Goal: Task Accomplishment & Management: Manage account settings

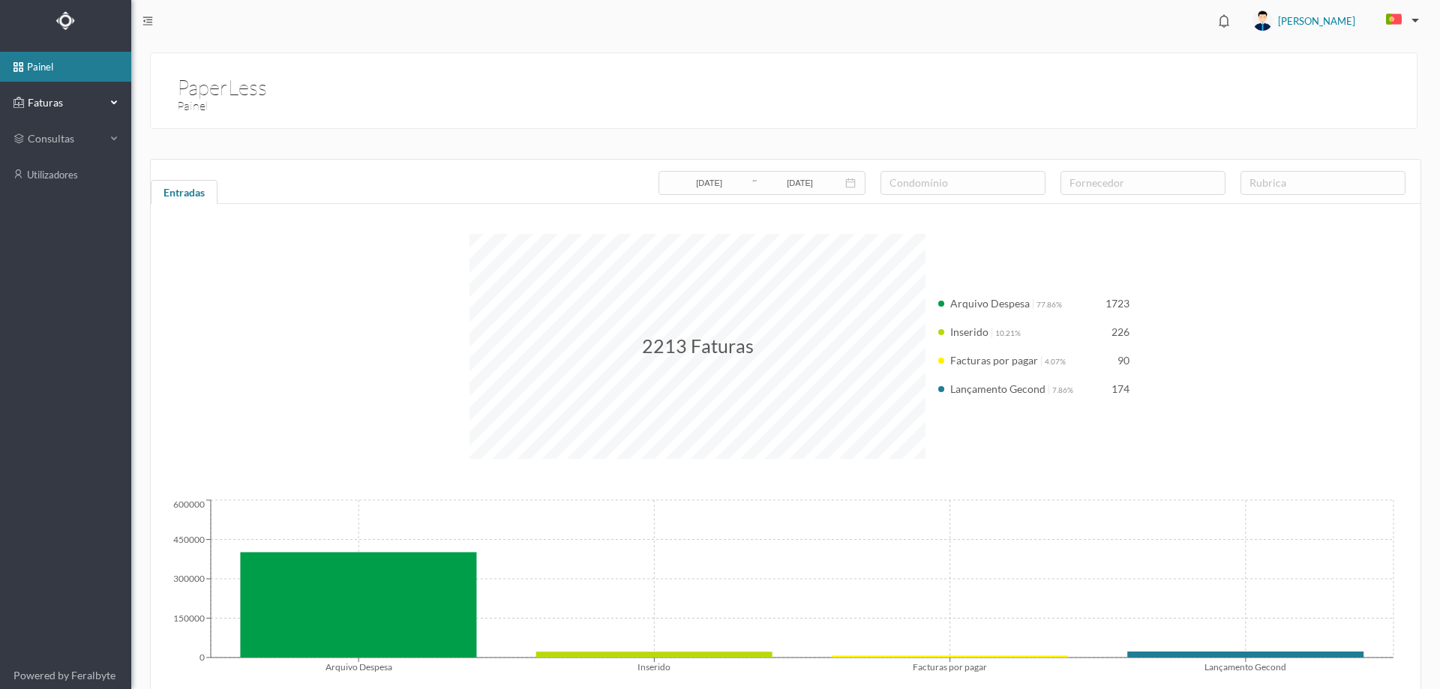
click at [62, 90] on div "Faturas" at bounding box center [60, 103] width 92 height 30
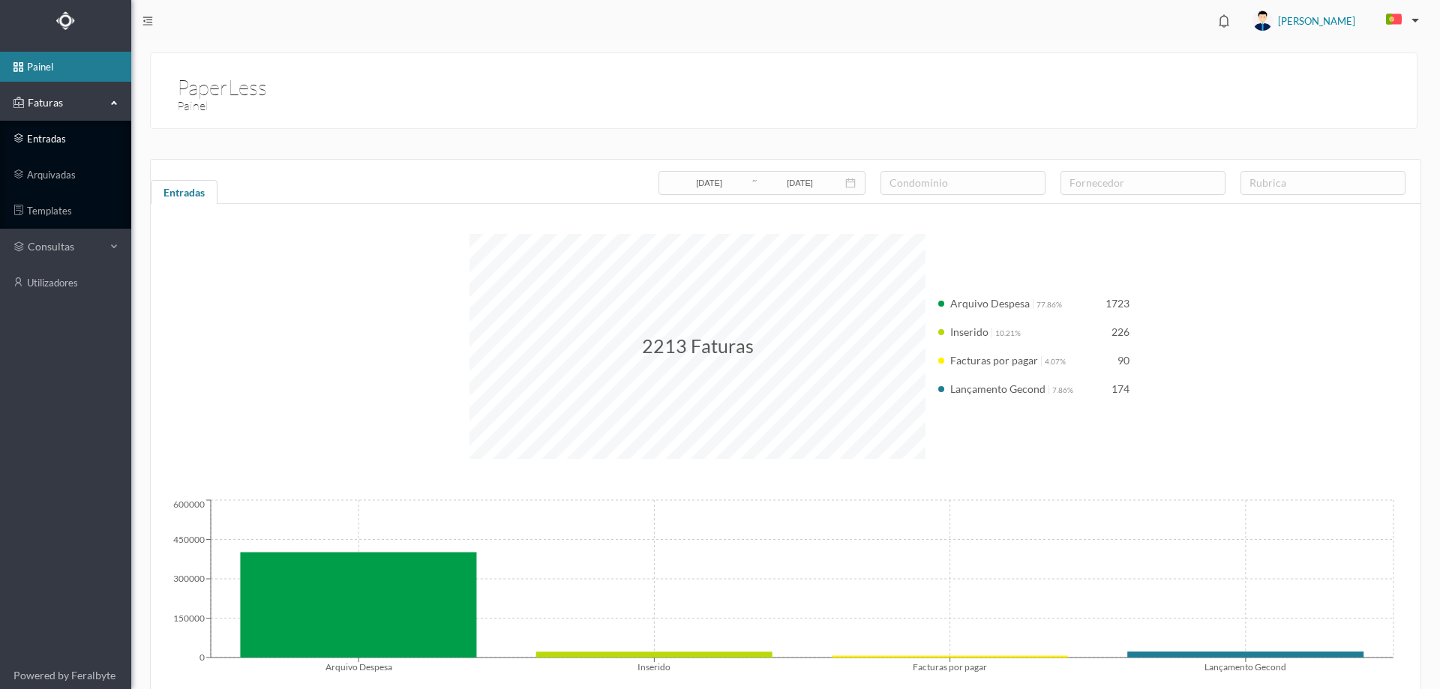
click at [61, 138] on link "entradas" at bounding box center [65, 139] width 131 height 30
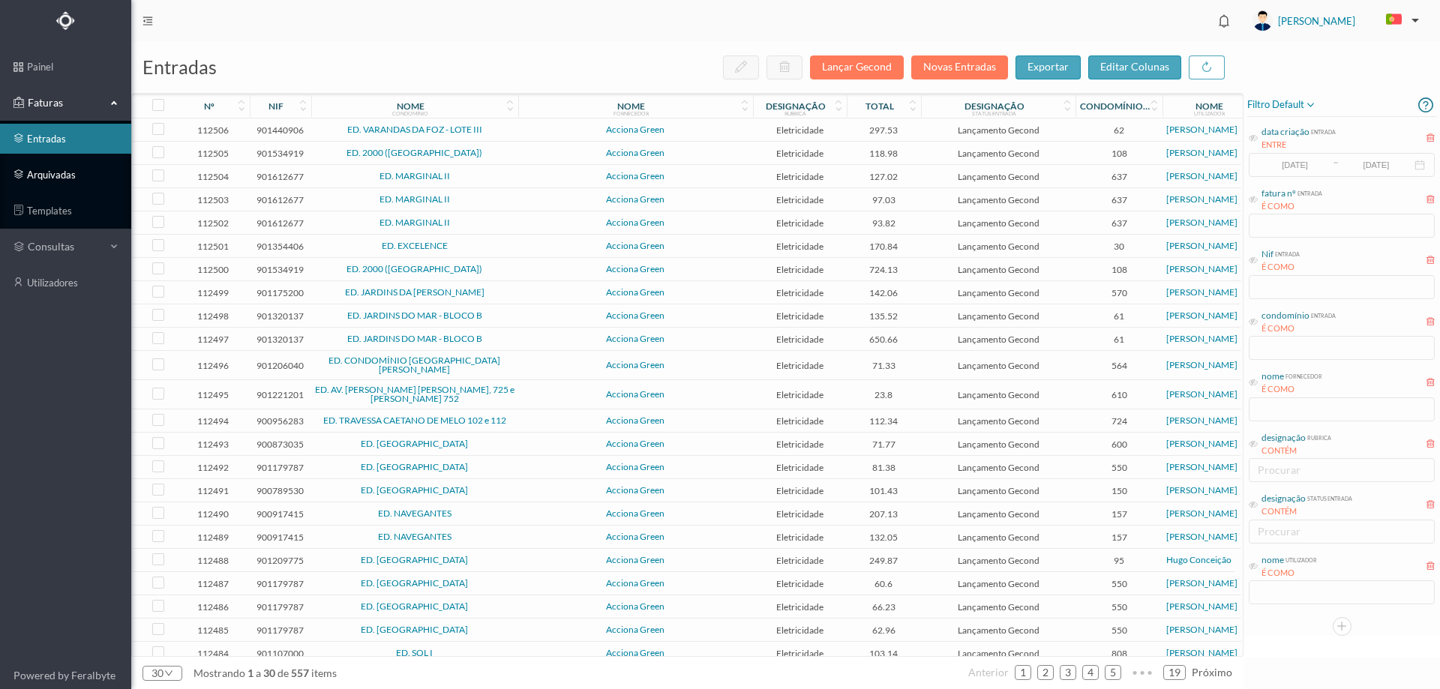
click at [57, 163] on link "arquivadas" at bounding box center [65, 175] width 131 height 30
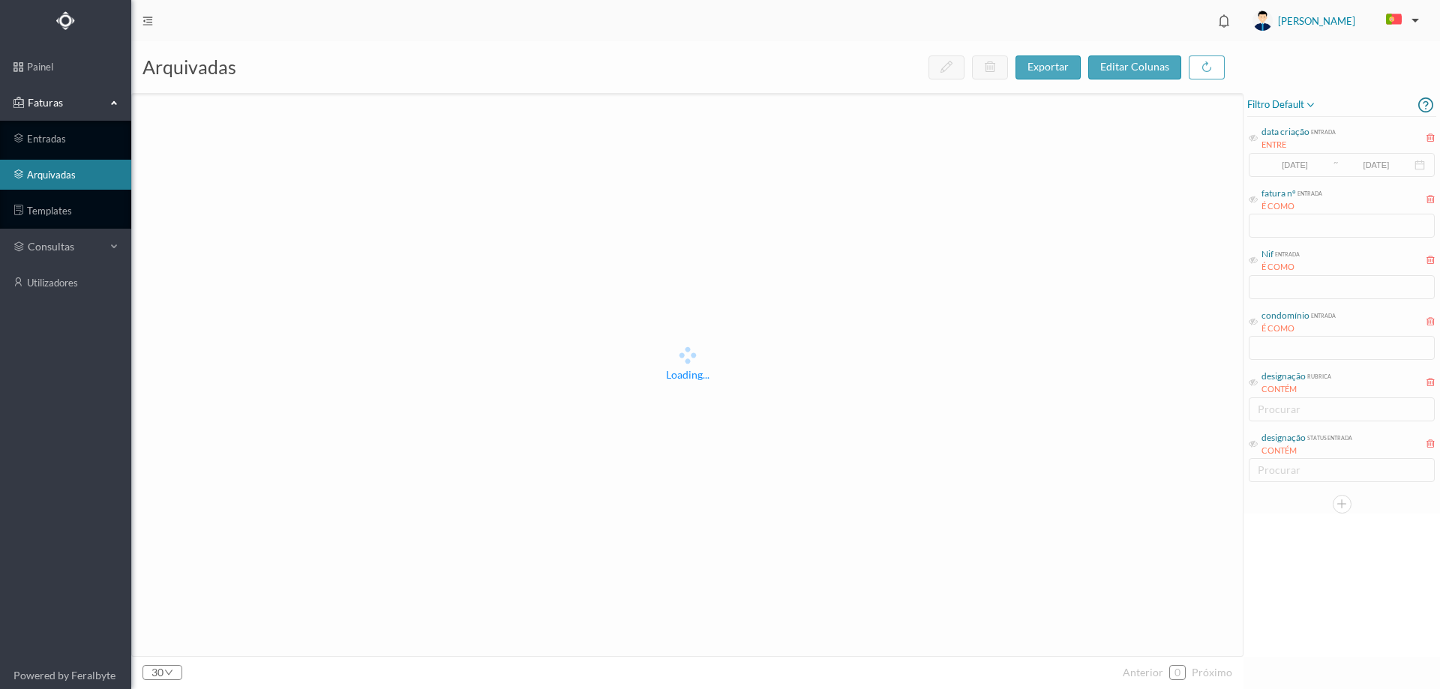
click at [1297, 102] on span "filtro default" at bounding box center [1281, 105] width 69 height 18
click at [1277, 164] on li "abrir filtro" at bounding box center [1290, 156] width 86 height 25
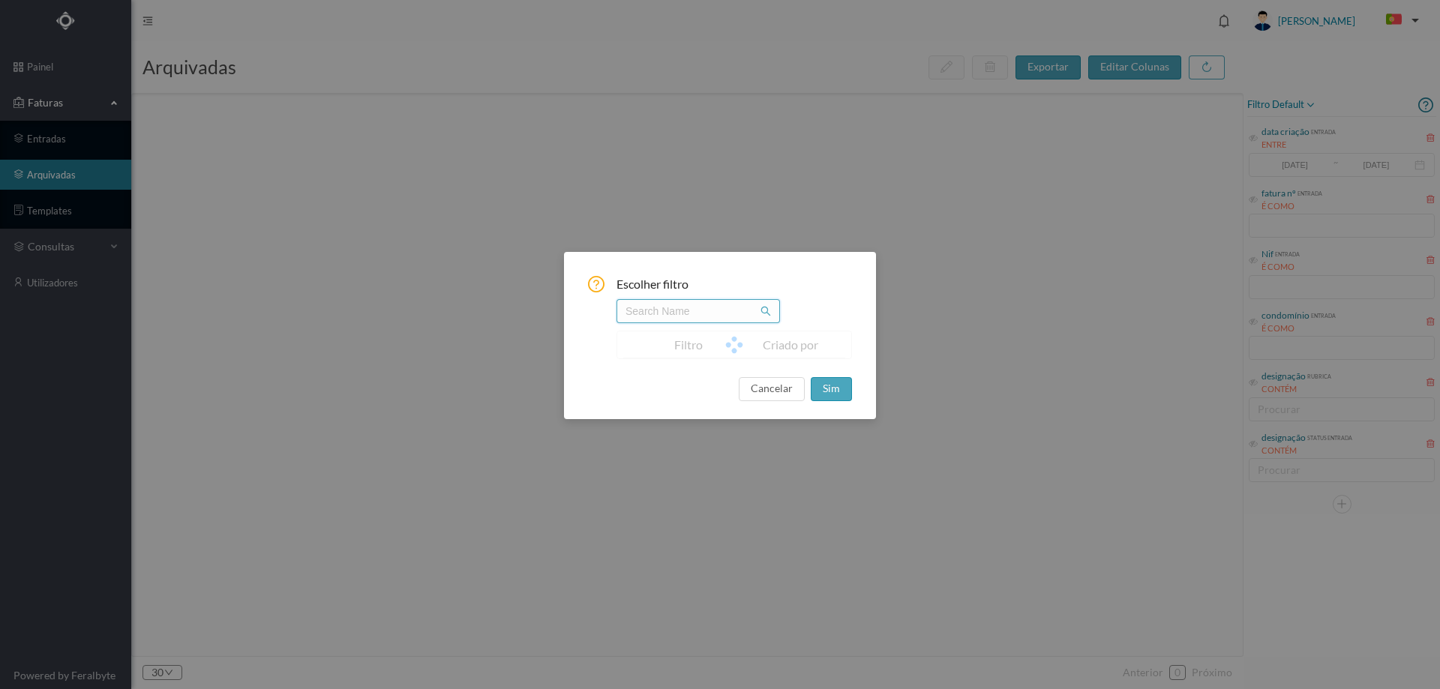
click at [682, 314] on input "text" at bounding box center [699, 311] width 164 height 24
click at [765, 392] on button "cancelar" at bounding box center [772, 389] width 66 height 24
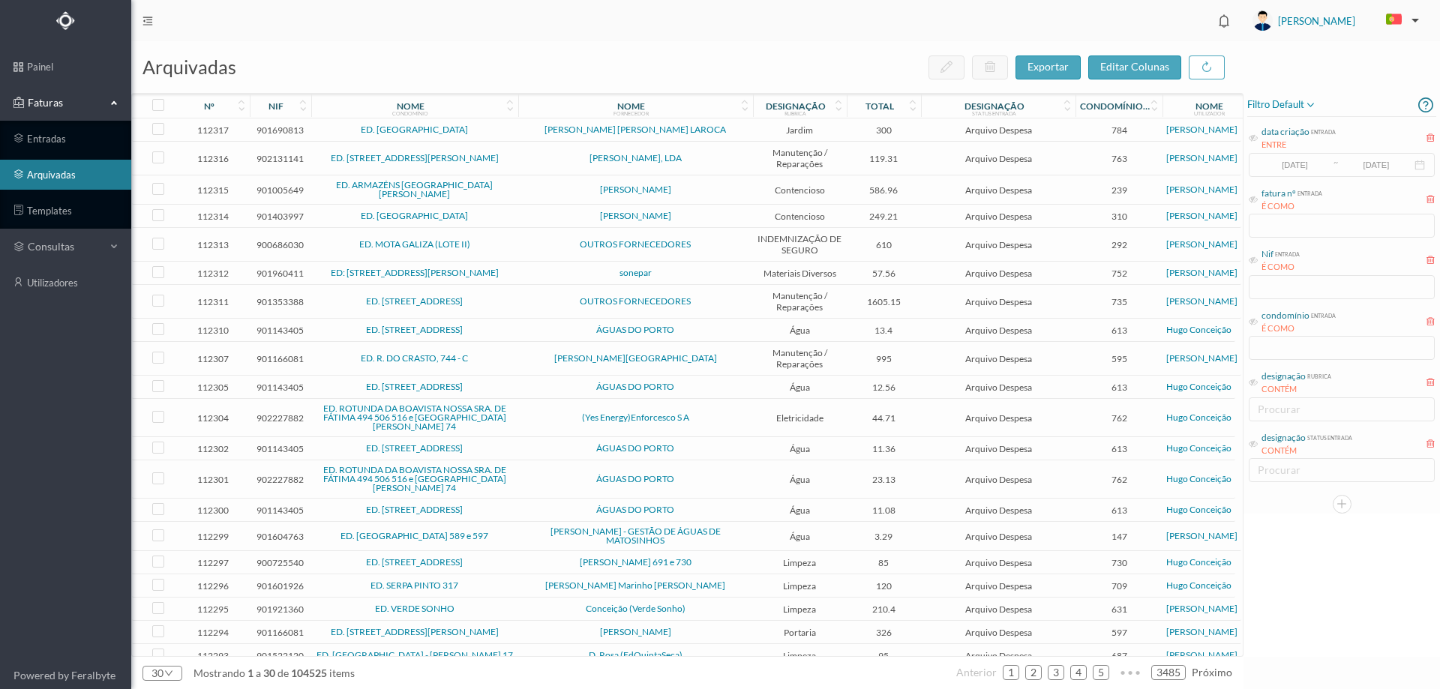
click at [1287, 98] on span "filtro default" at bounding box center [1281, 105] width 69 height 18
click at [1282, 158] on span "abrir filtro" at bounding box center [1298, 156] width 54 height 13
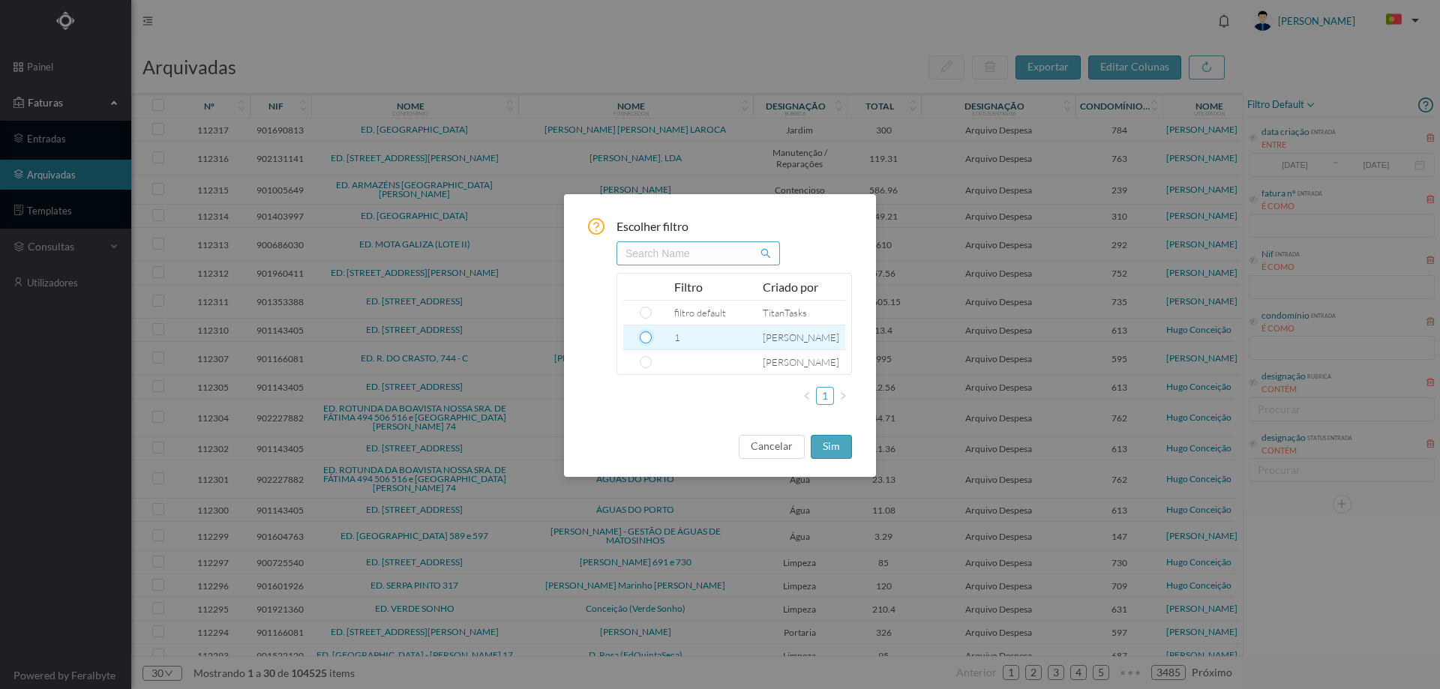
click at [645, 338] on input "radio" at bounding box center [646, 338] width 12 height 12
radio input "true"
click at [823, 450] on button "sim" at bounding box center [831, 447] width 41 height 24
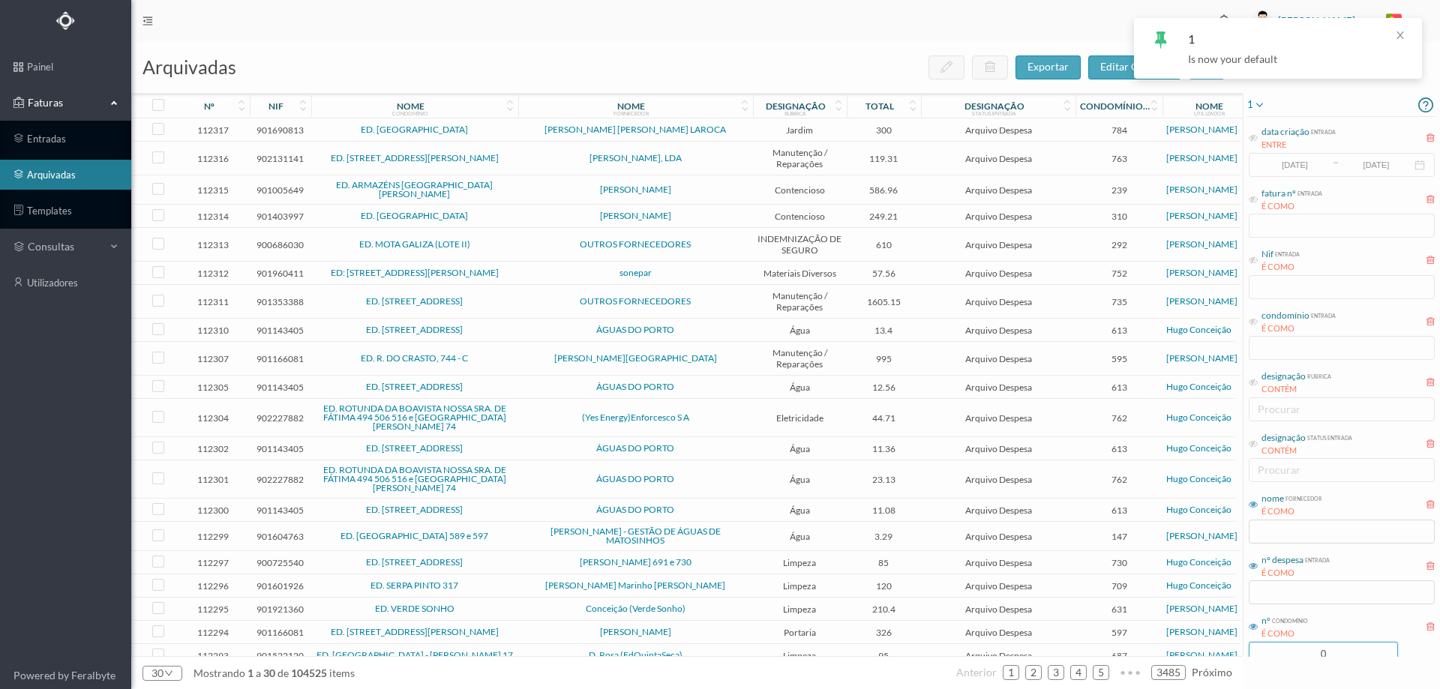
scroll to position [41, 0]
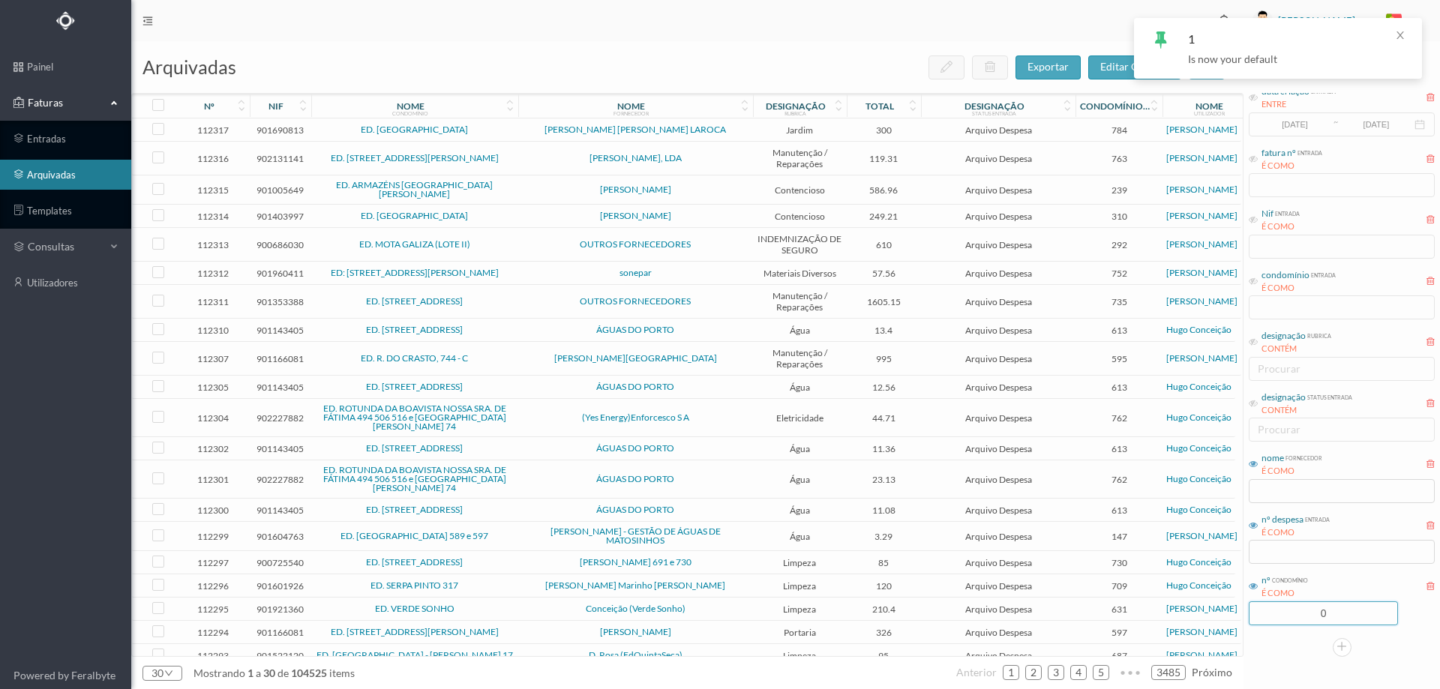
drag, startPoint x: 1335, startPoint y: 649, endPoint x: 1296, endPoint y: 649, distance: 39.0
click at [1296, 649] on div "1 data criação entrada ENTRE [DATE] ~ [DATE] fatura nº entrada É COMO Nif entra…" at bounding box center [1342, 355] width 197 height 605
type input "706"
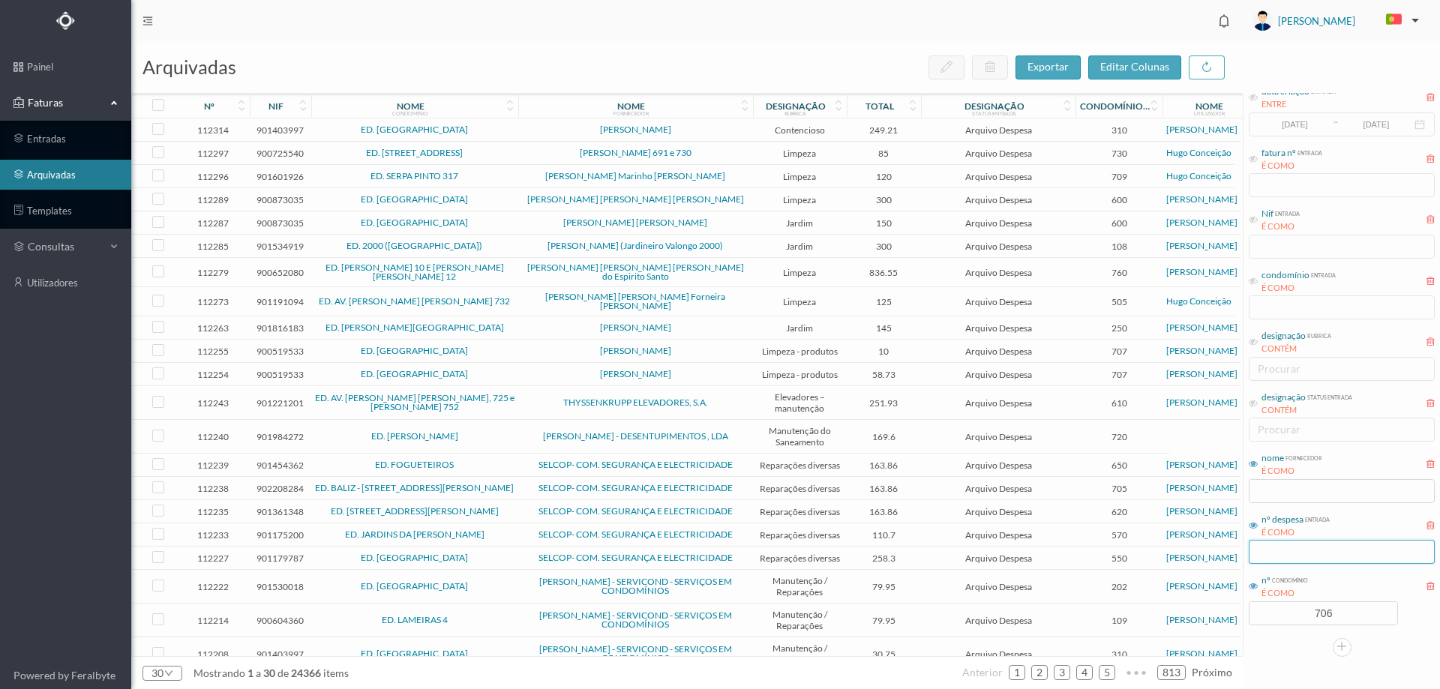
click at [1279, 554] on input "text" at bounding box center [1342, 552] width 186 height 24
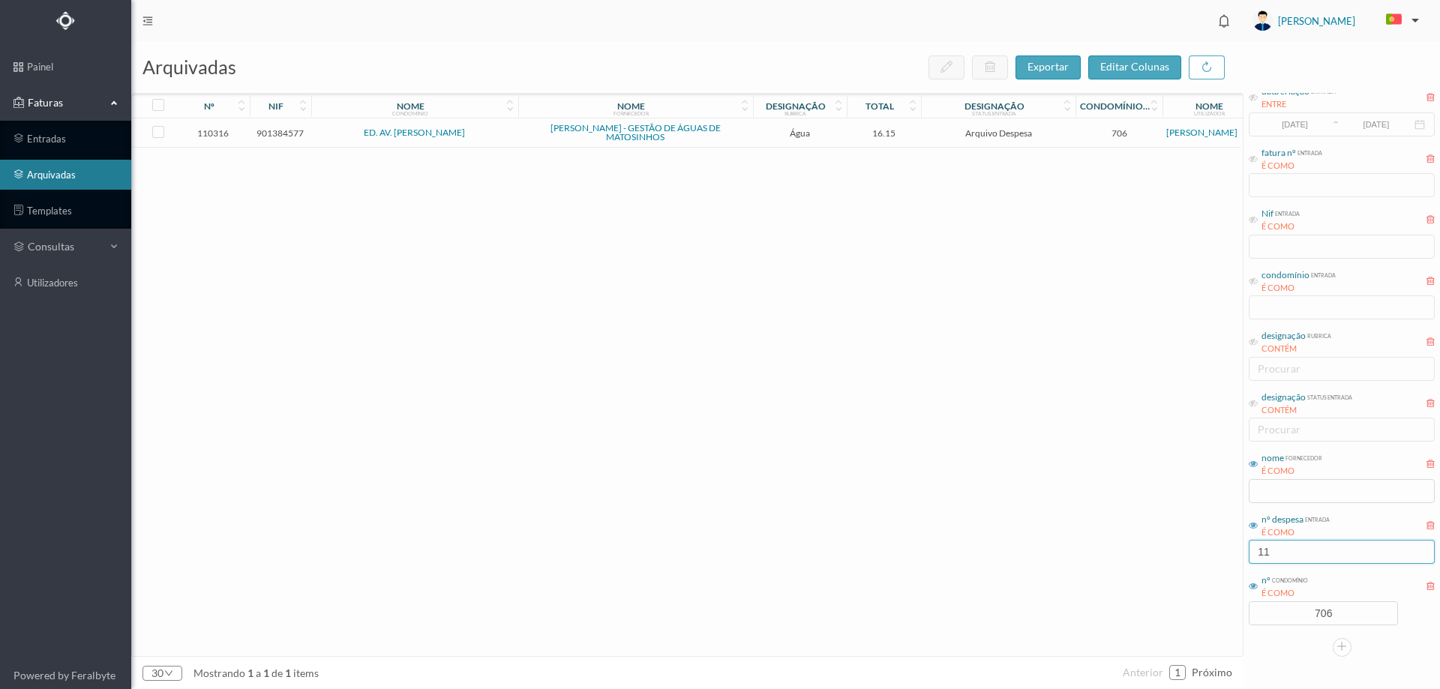
type input "11"
click at [851, 135] on span "16.15" at bounding box center [885, 133] width 68 height 11
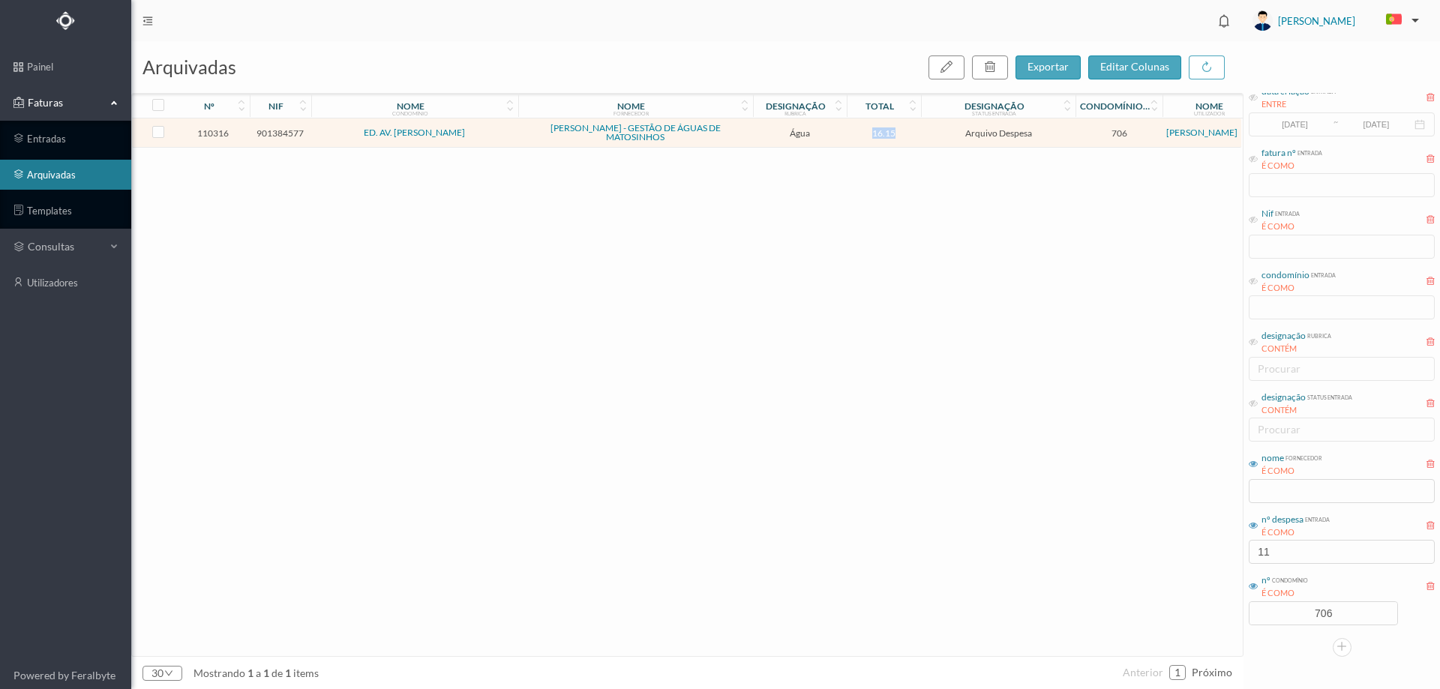
click at [851, 135] on span "16.15" at bounding box center [885, 133] width 68 height 11
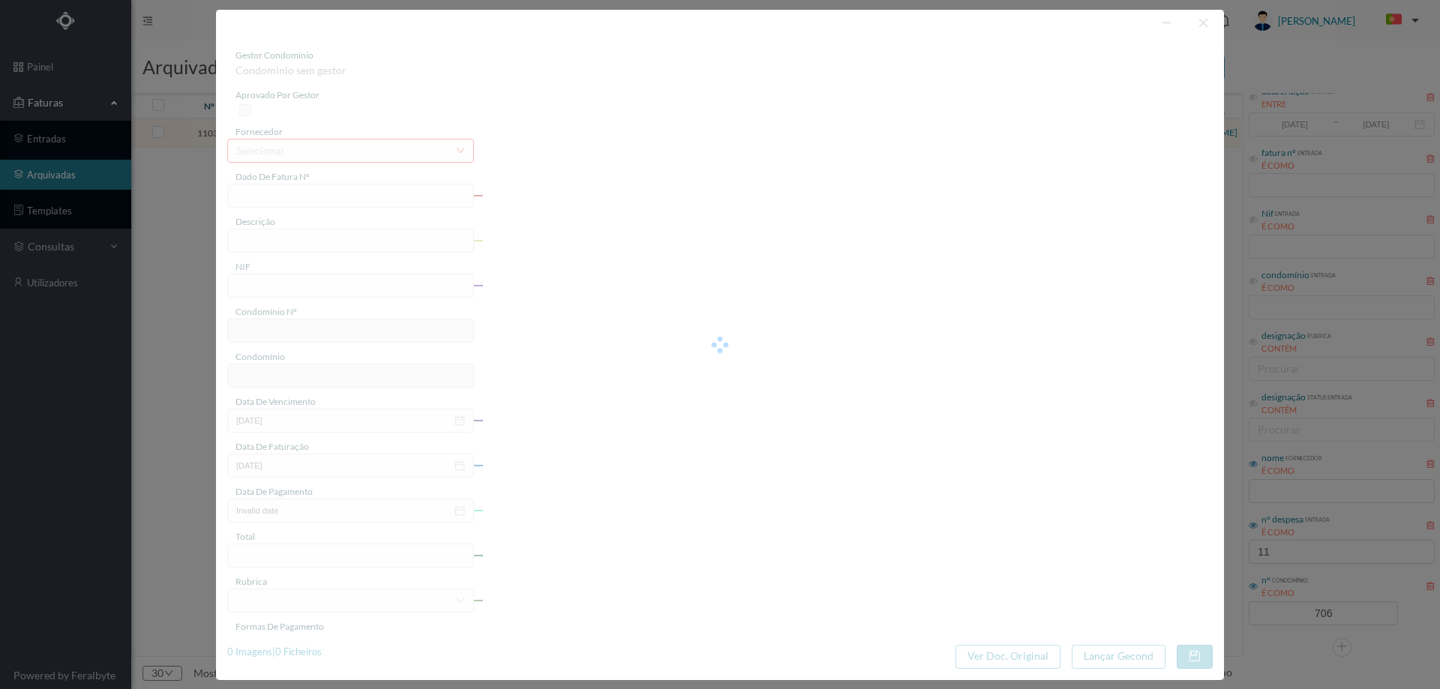
type input "FA K4025FA/10496112"
type input "Periodo de faturação: [DATE] a [DATE]"
type input "901384577"
type input "[DATE]"
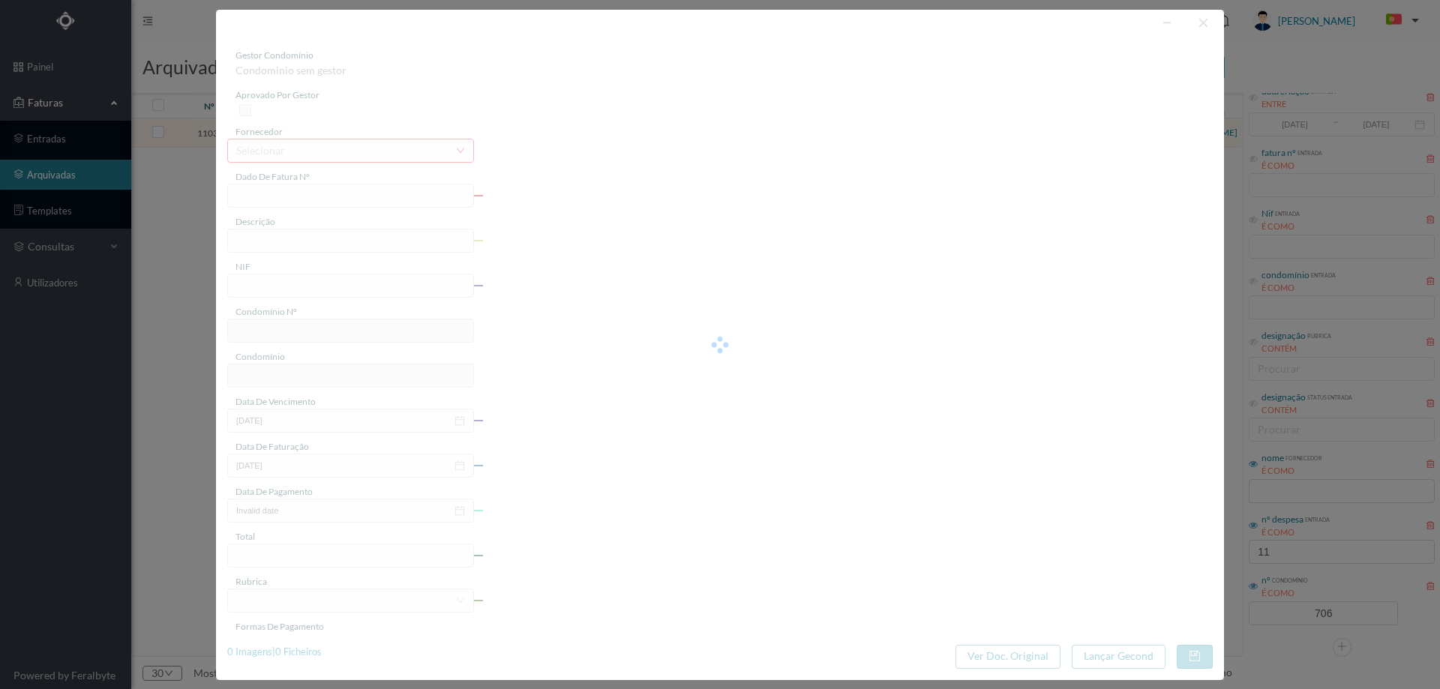
type input "[DATE]"
type input "16.15"
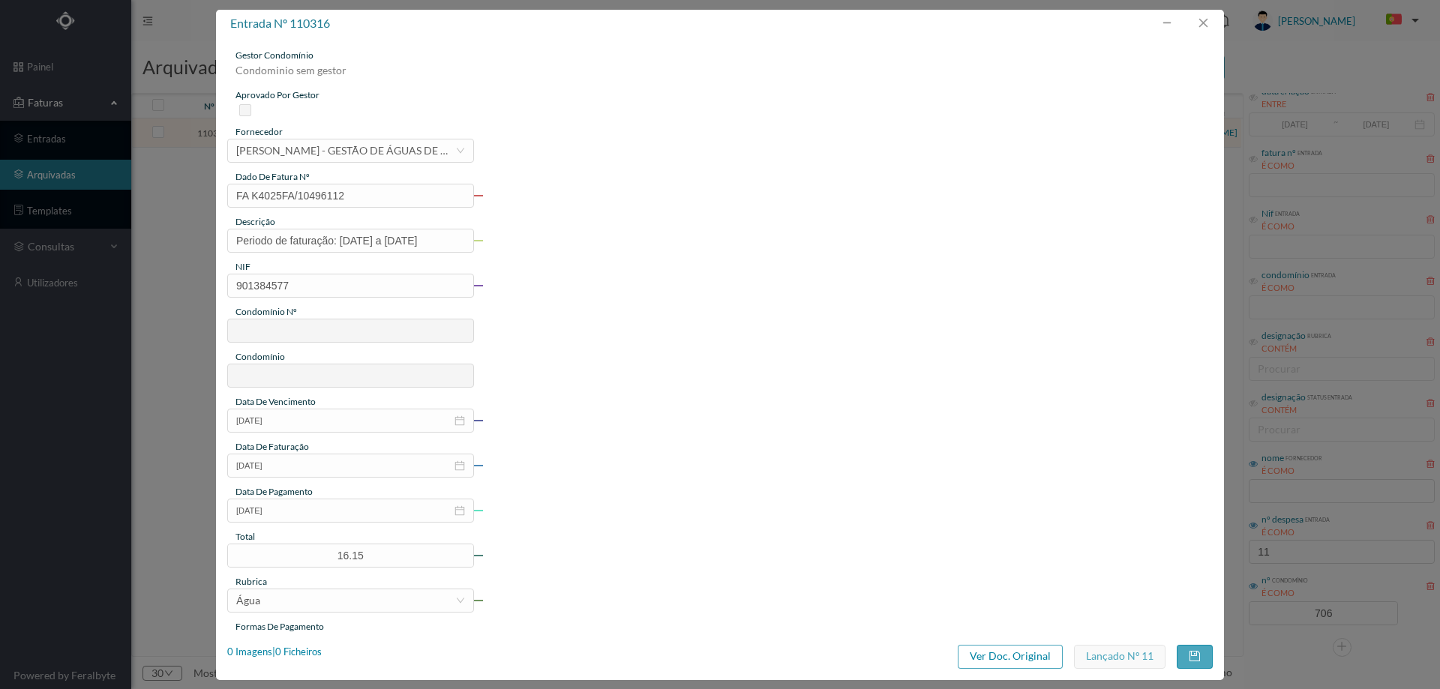
type input "706"
type input "ED. AV. [PERSON_NAME]"
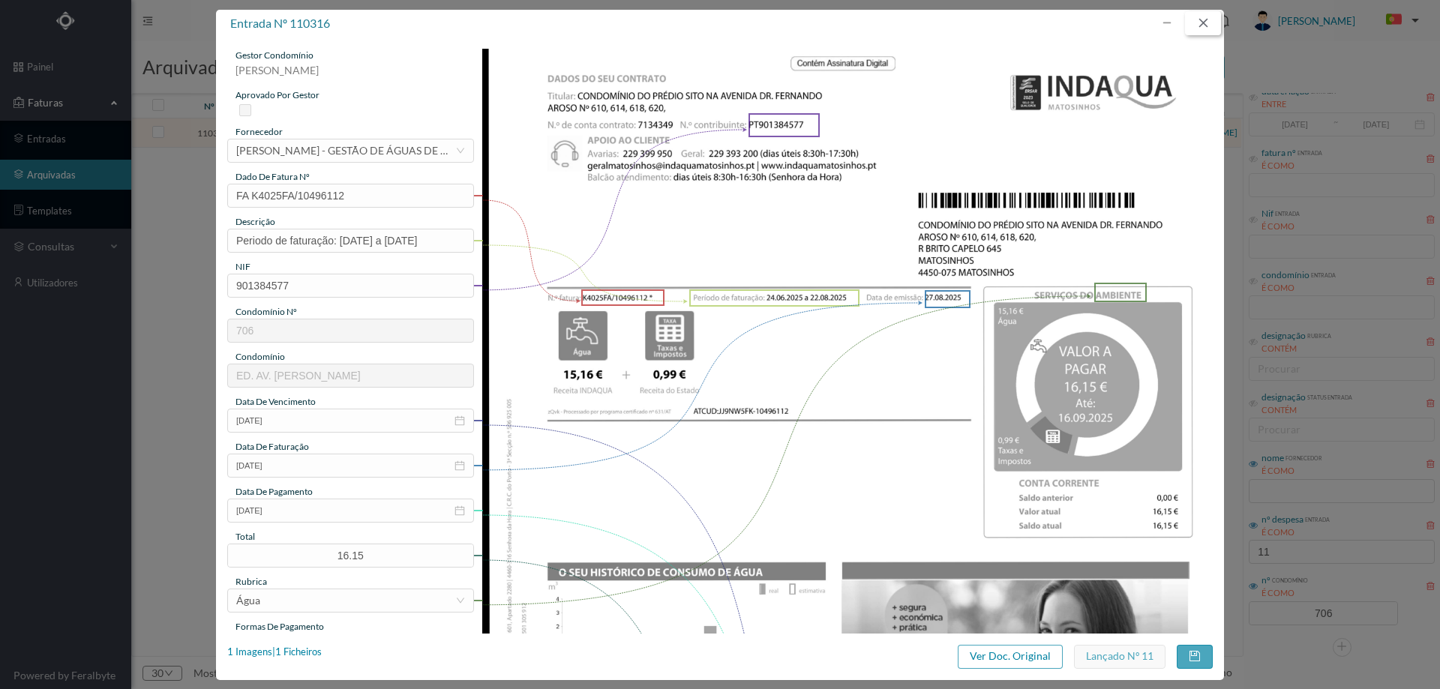
click at [1198, 27] on button "button" at bounding box center [1203, 23] width 36 height 24
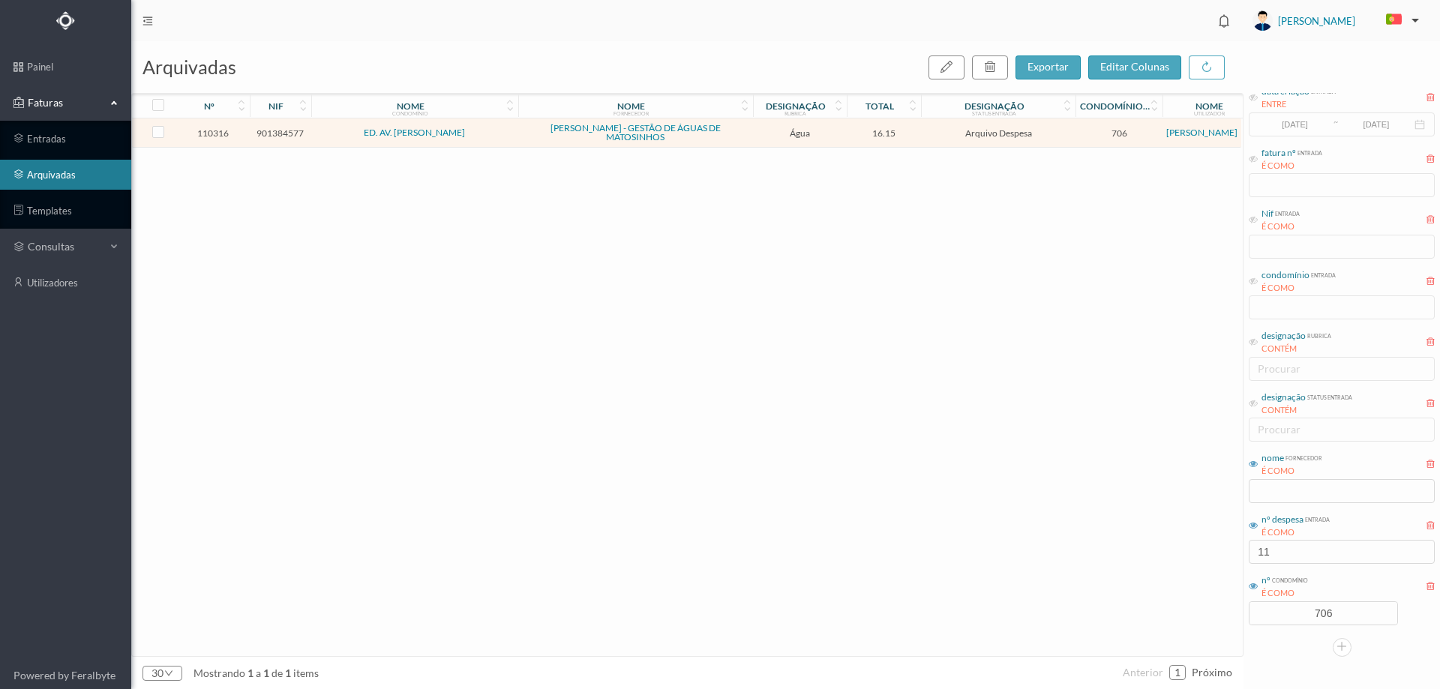
click at [434, 318] on div "110316 901384577 ED. AV. [PERSON_NAME] - GESTÃO DE ÁGUAS DE MATOSINHOS Água 16.…" at bounding box center [686, 388] width 1109 height 538
click at [67, 143] on link "entradas" at bounding box center [65, 139] width 131 height 30
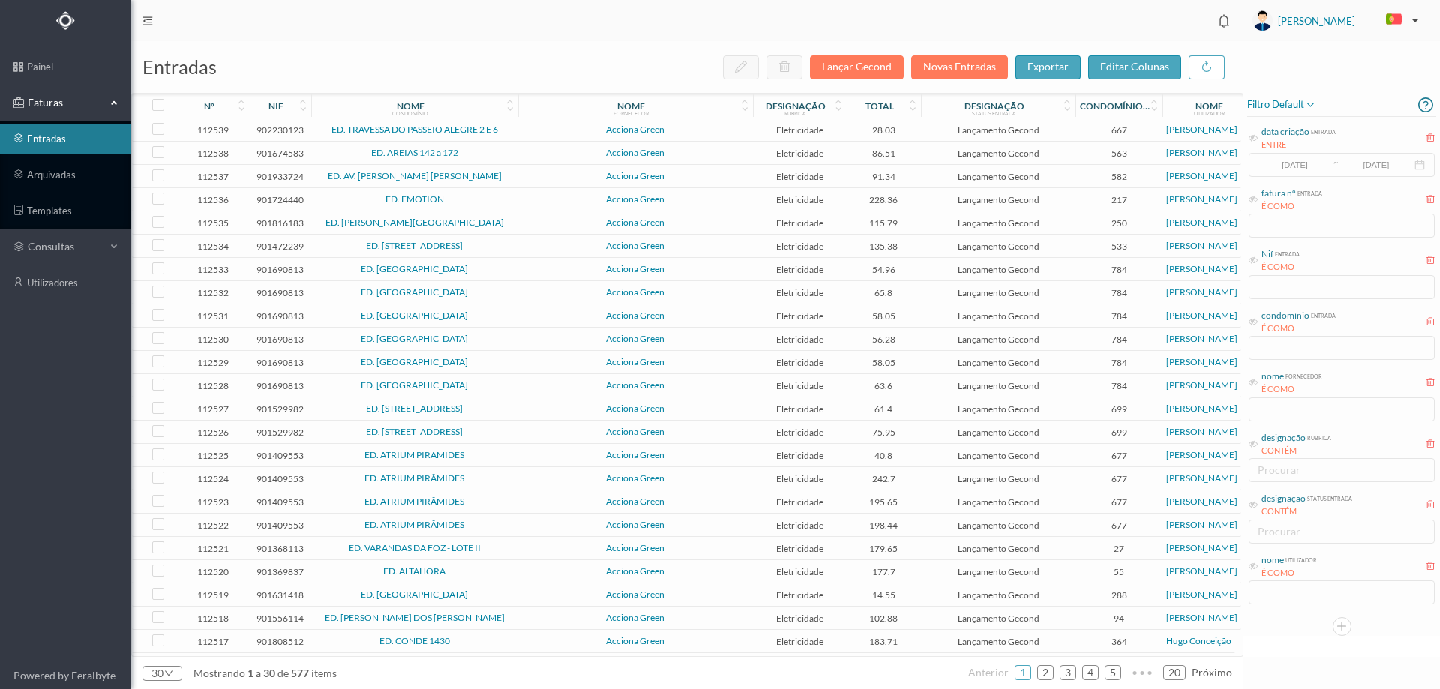
scroll to position [164, 0]
click at [1052, 673] on link "2" at bounding box center [1045, 673] width 15 height 23
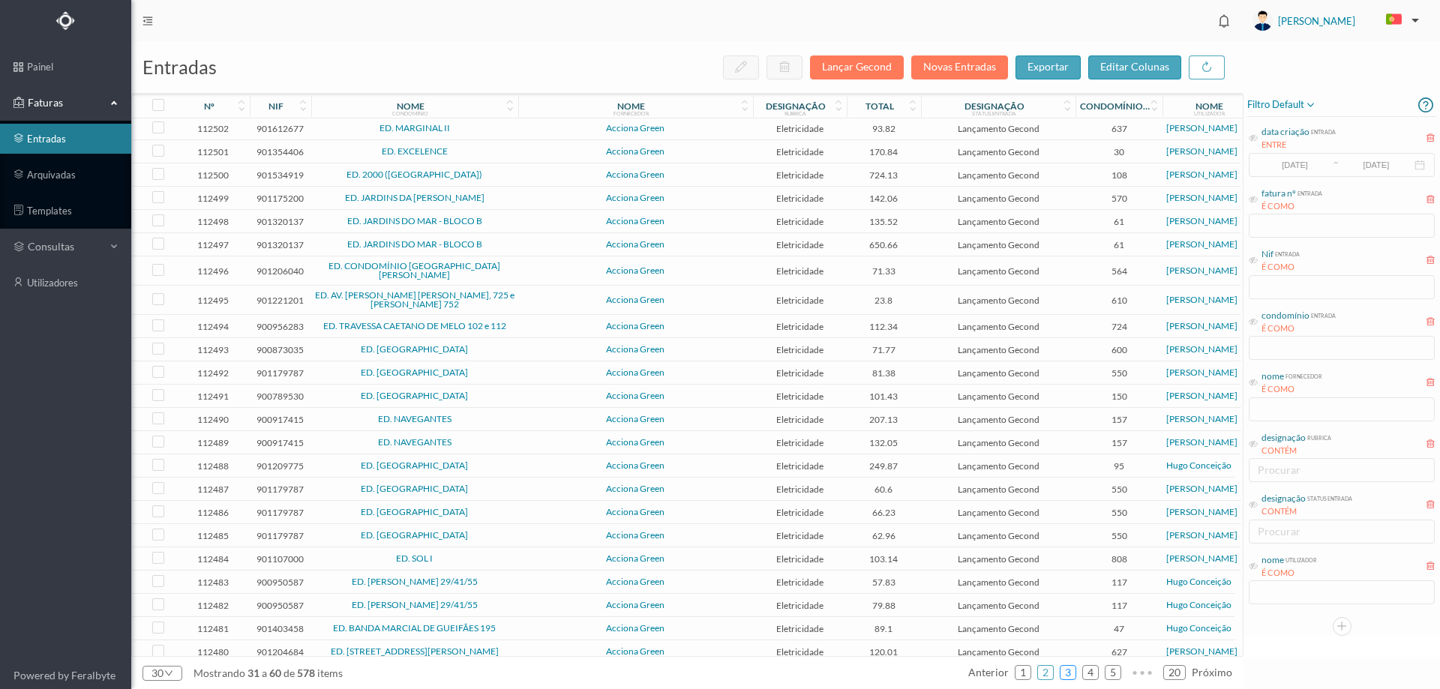
click at [1064, 674] on link "3" at bounding box center [1068, 673] width 15 height 23
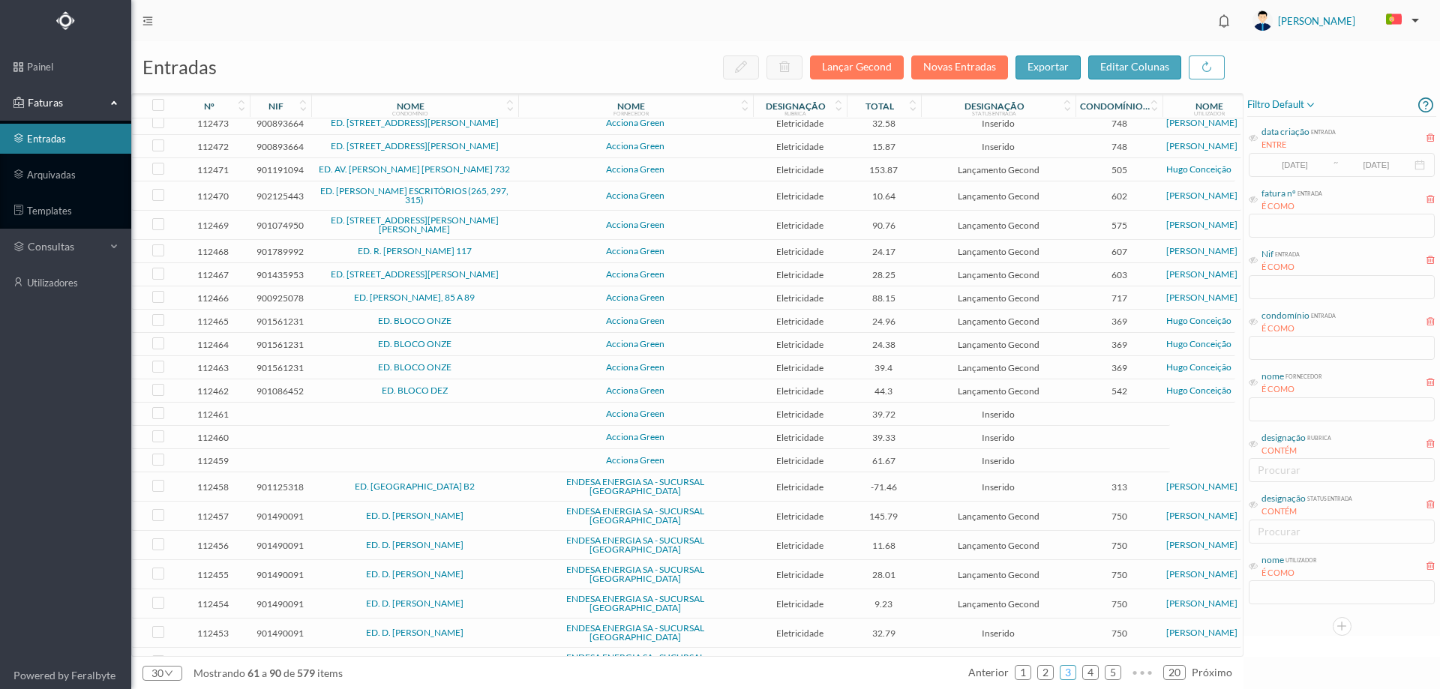
scroll to position [176, 0]
click at [155, 509] on input "checkbox" at bounding box center [158, 515] width 12 height 12
checkbox input "true"
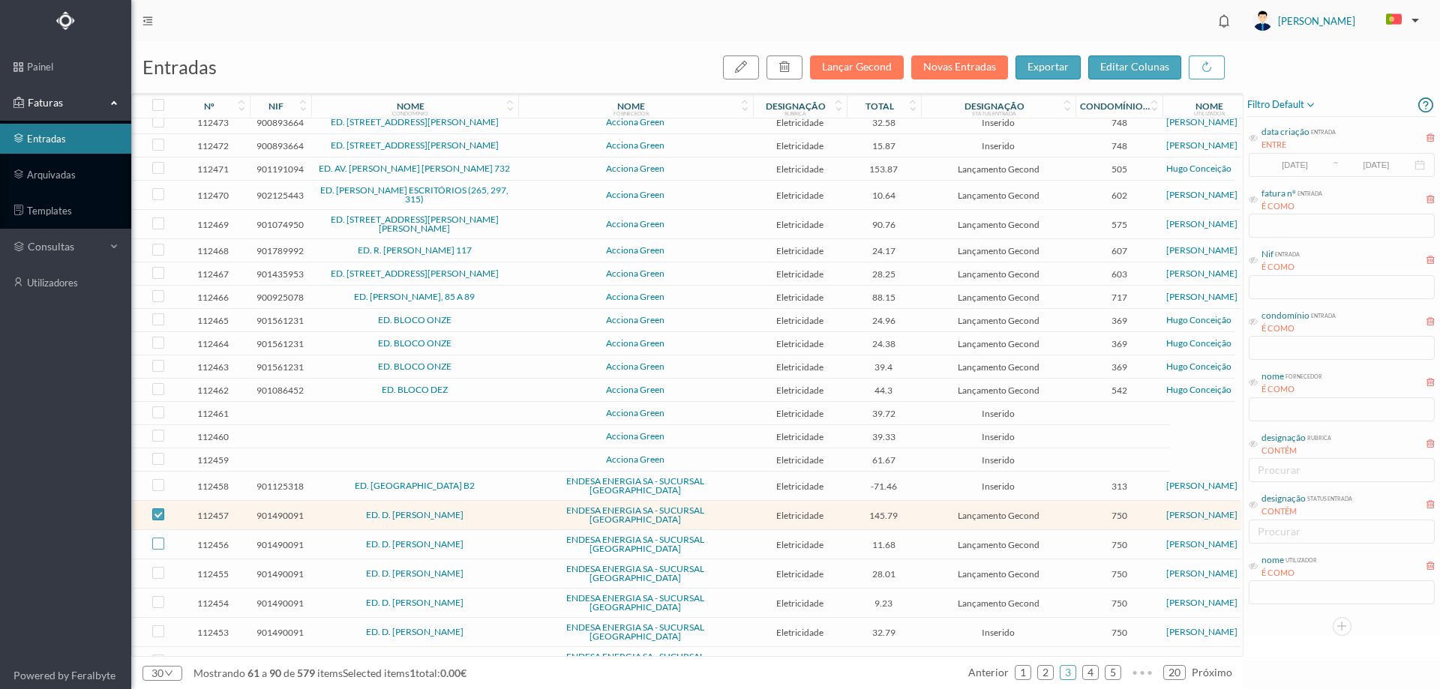
click at [155, 538] on input "checkbox" at bounding box center [158, 544] width 12 height 12
checkbox input "true"
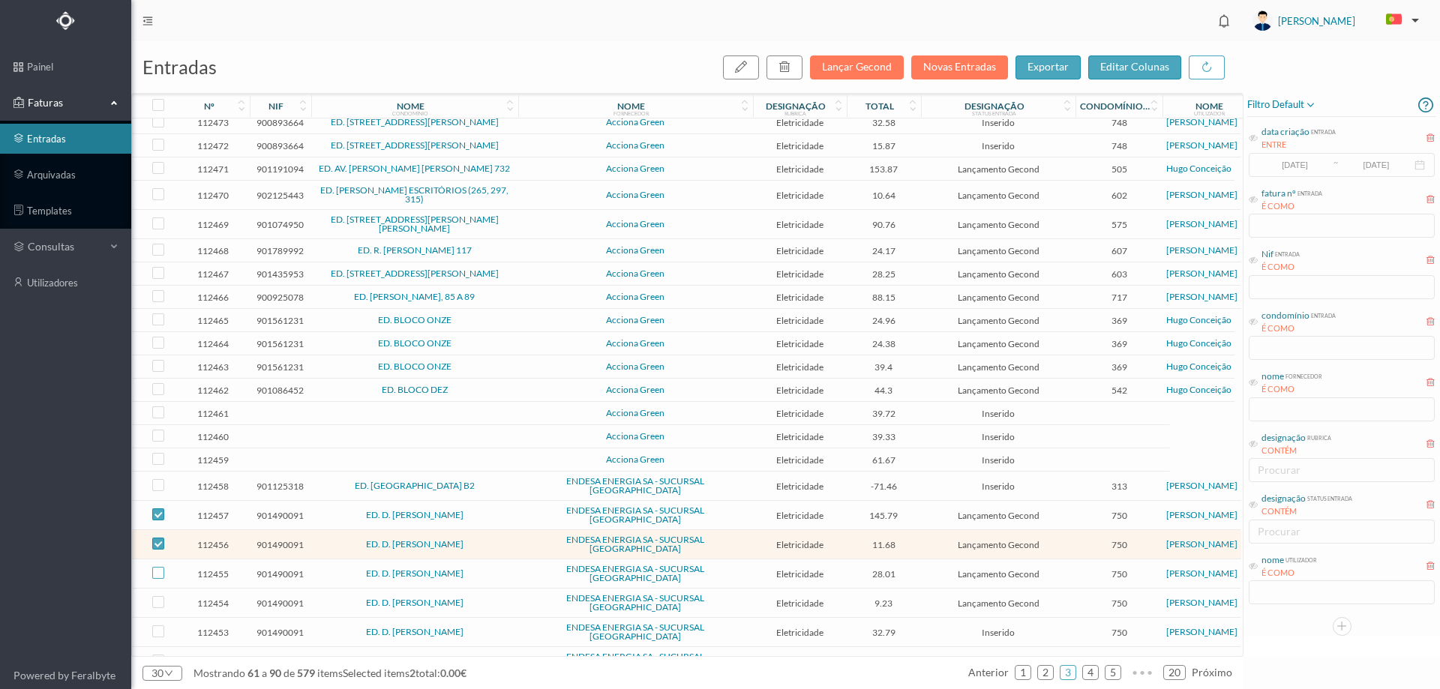
click at [154, 567] on input "checkbox" at bounding box center [158, 573] width 12 height 12
checkbox input "true"
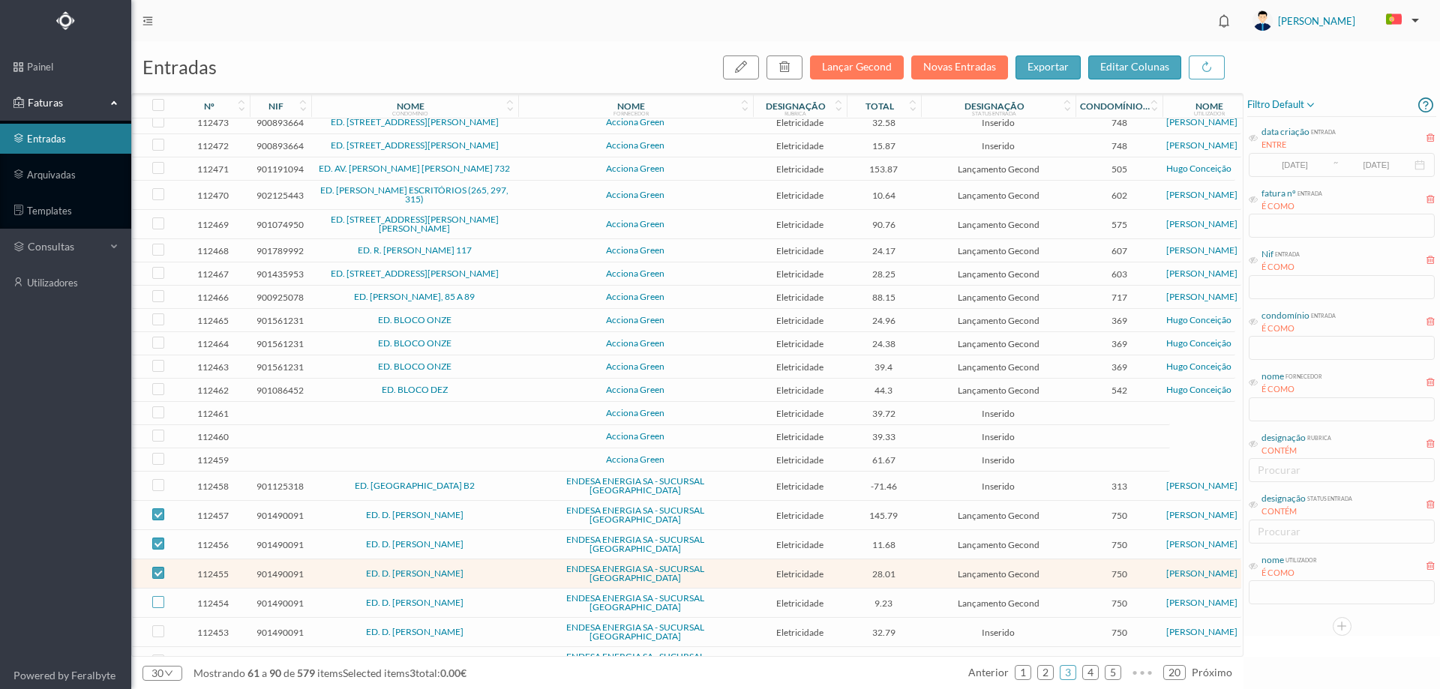
click at [158, 596] on input "checkbox" at bounding box center [158, 602] width 12 height 12
checkbox input "true"
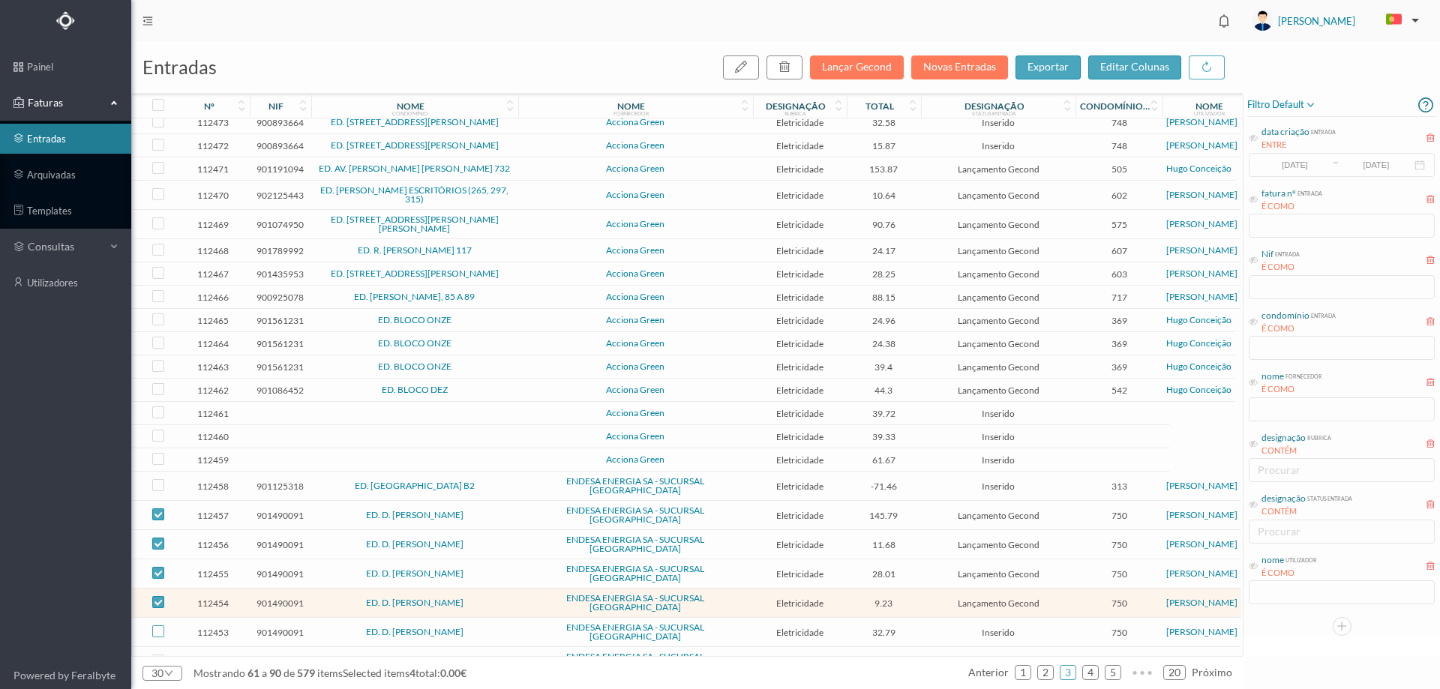
click at [158, 626] on input "checkbox" at bounding box center [158, 632] width 12 height 12
checkbox input "true"
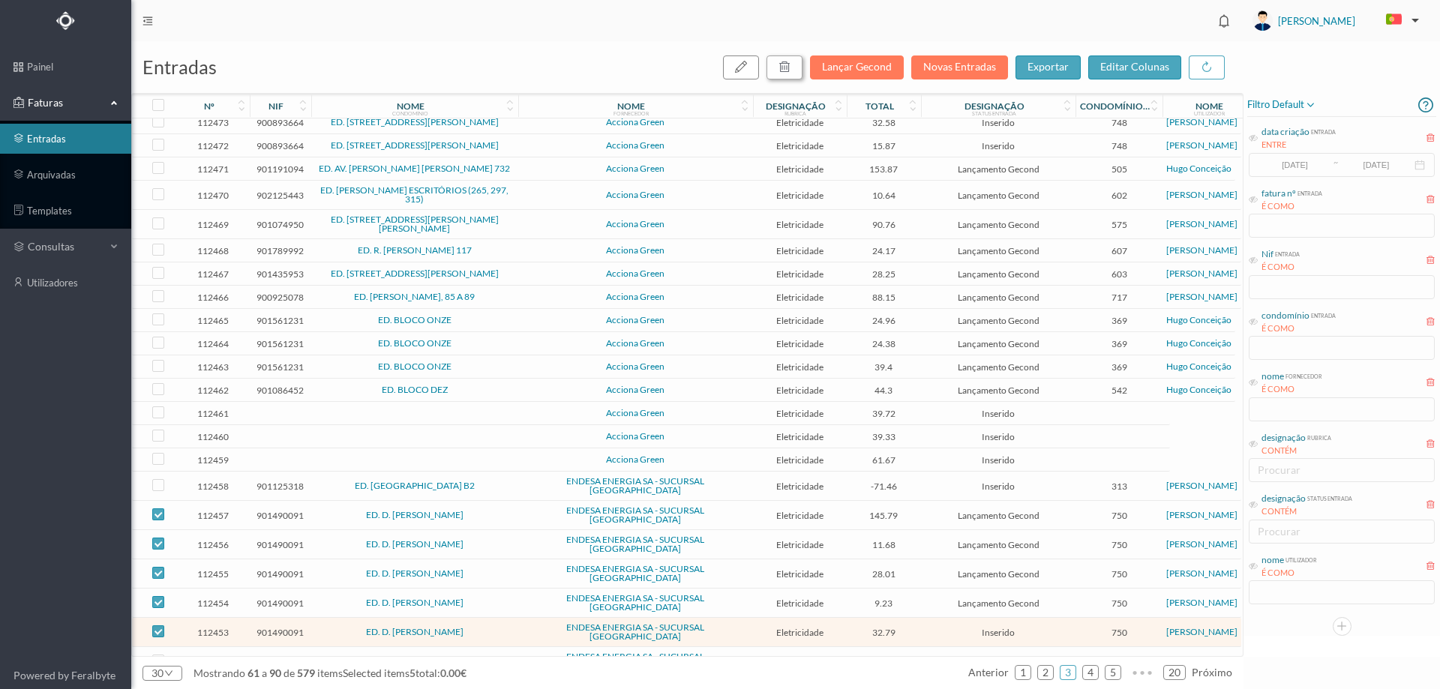
click at [793, 77] on button "button" at bounding box center [785, 68] width 36 height 24
click at [915, 137] on button "sim" at bounding box center [920, 135] width 29 height 18
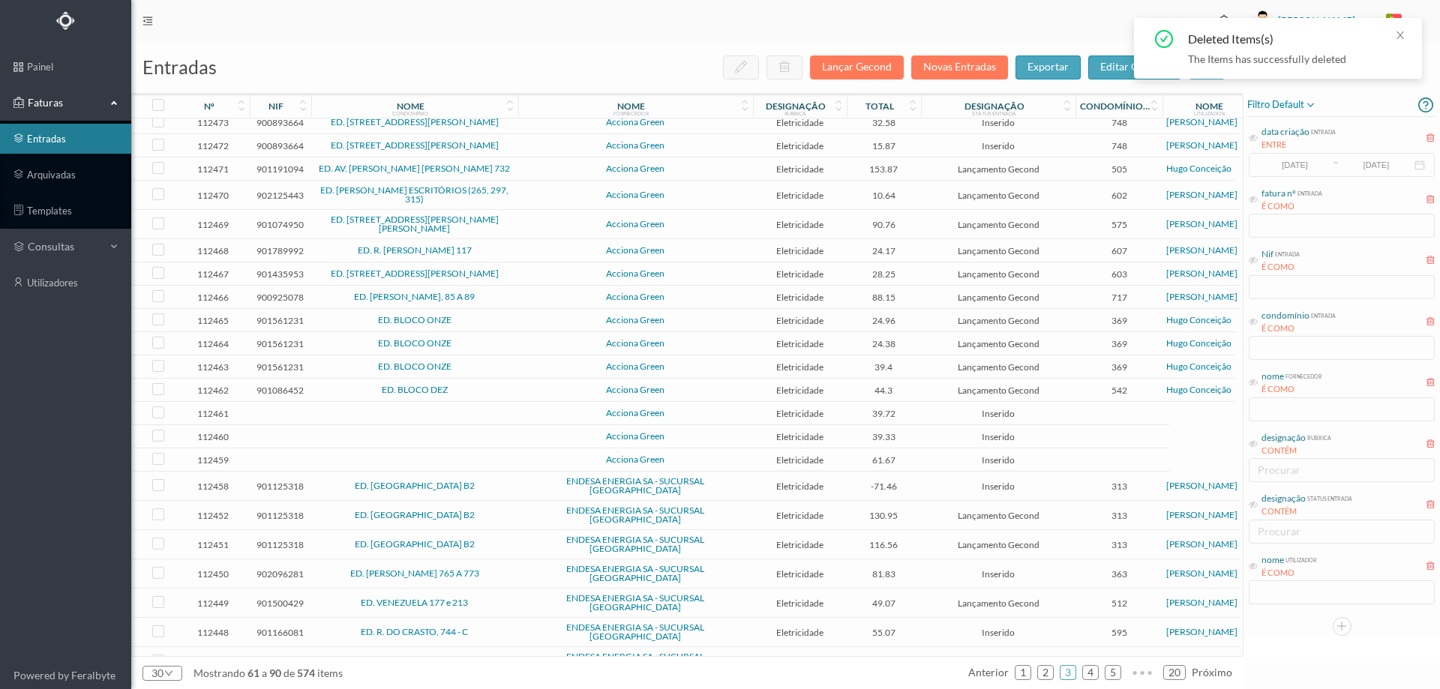
click at [156, 684] on input "checkbox" at bounding box center [158, 690] width 12 height 12
checkbox input "true"
click at [787, 70] on icon "button" at bounding box center [785, 67] width 12 height 12
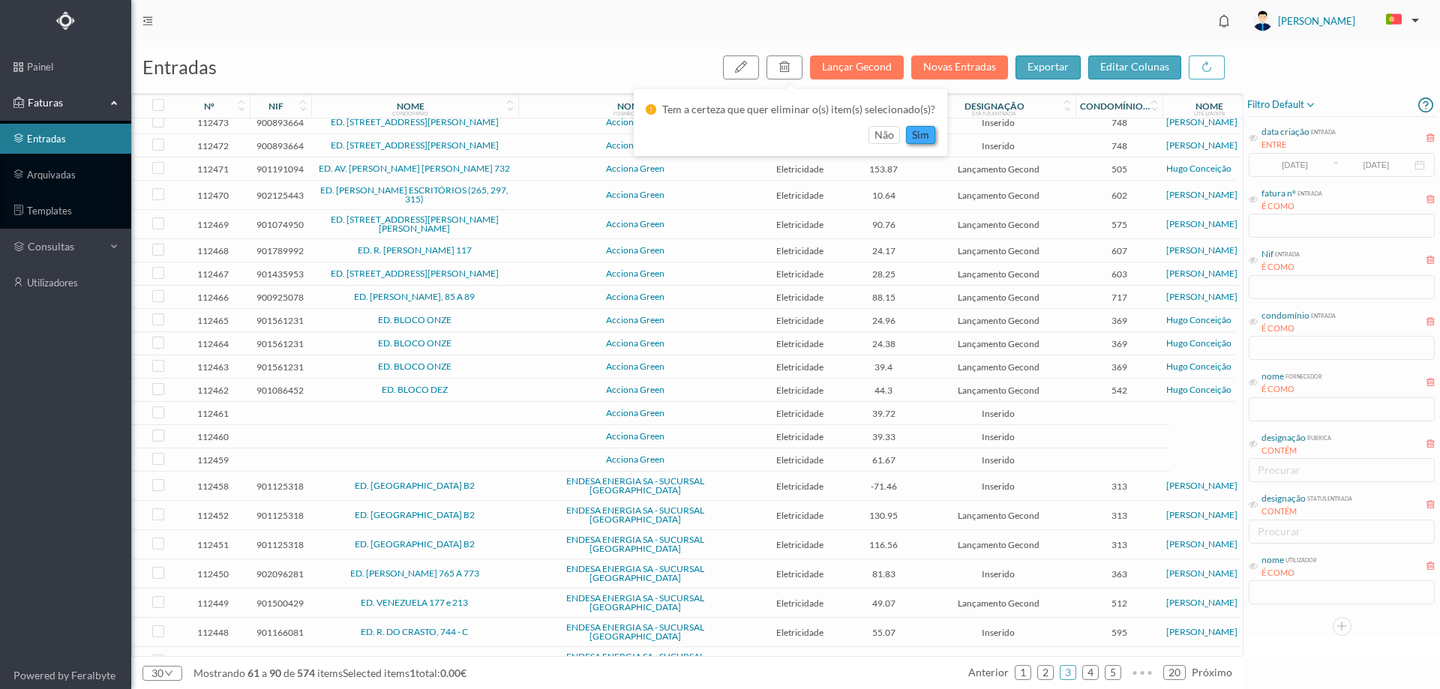
click at [916, 135] on button "sim" at bounding box center [920, 135] width 29 height 18
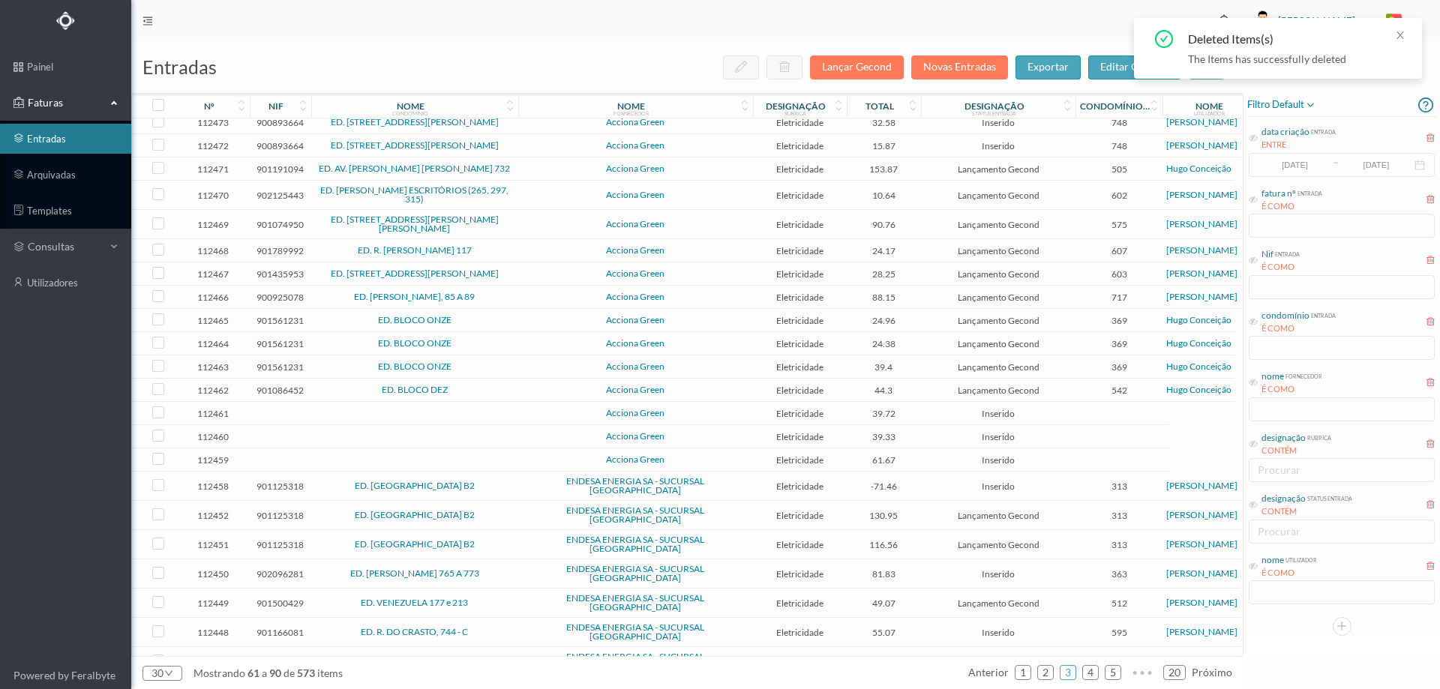
click at [157, 684] on input "checkbox" at bounding box center [158, 690] width 12 height 12
checkbox input "true"
click at [787, 63] on icon "button" at bounding box center [785, 67] width 12 height 12
click at [914, 140] on button "sim" at bounding box center [920, 135] width 29 height 18
click at [1092, 675] on link "4" at bounding box center [1090, 673] width 15 height 23
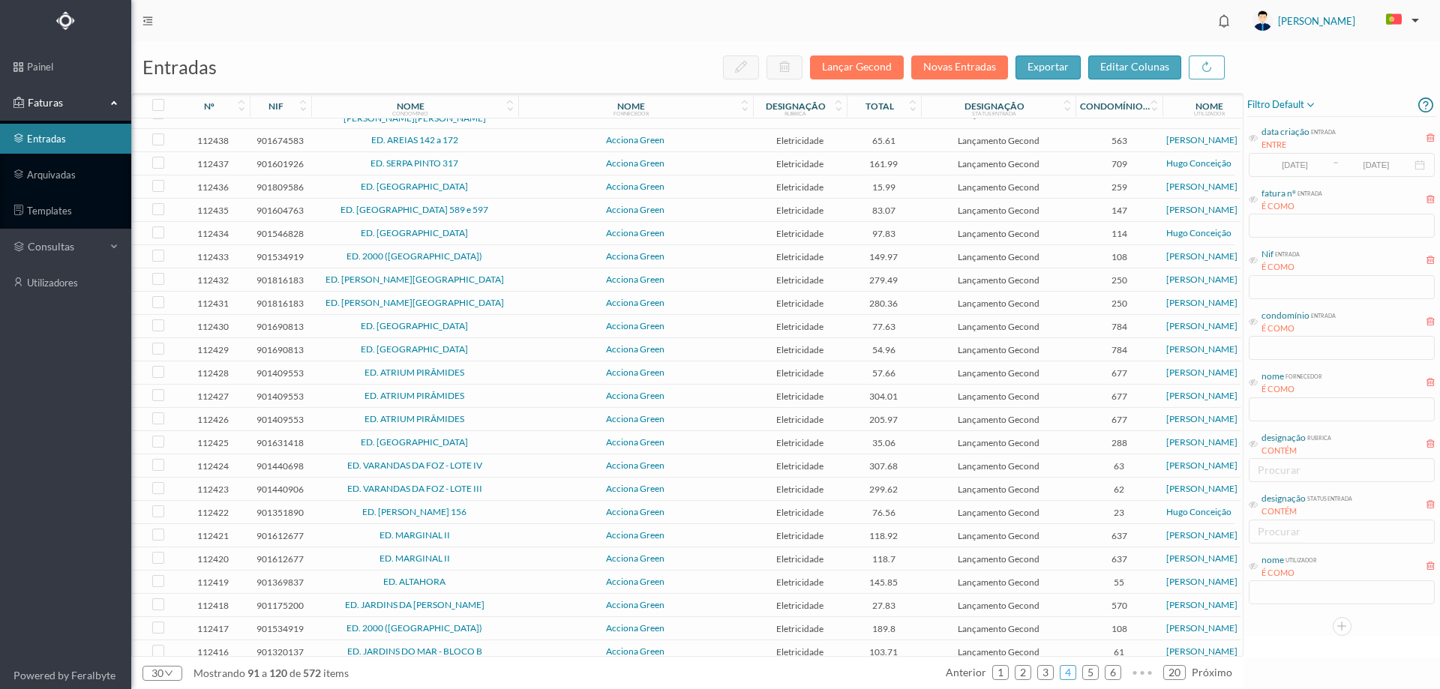
scroll to position [170, 0]
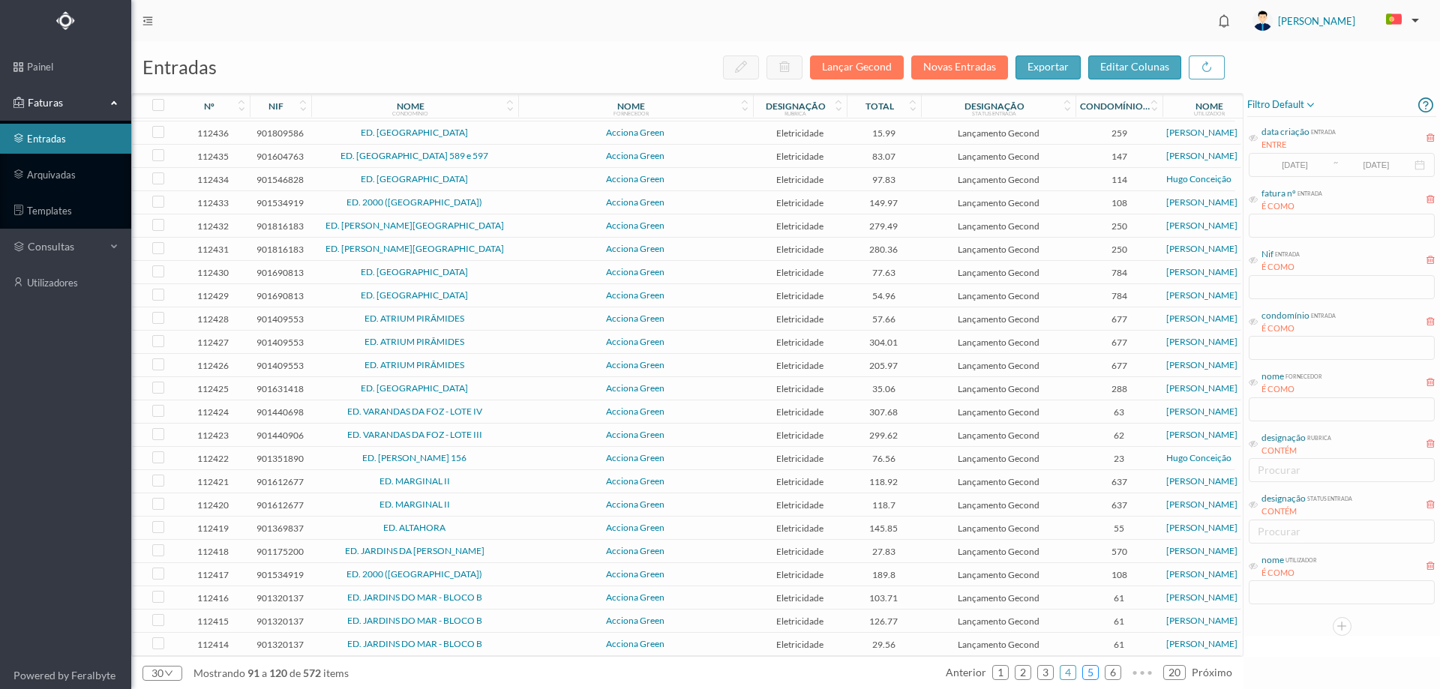
click at [1098, 673] on link "5" at bounding box center [1090, 673] width 15 height 23
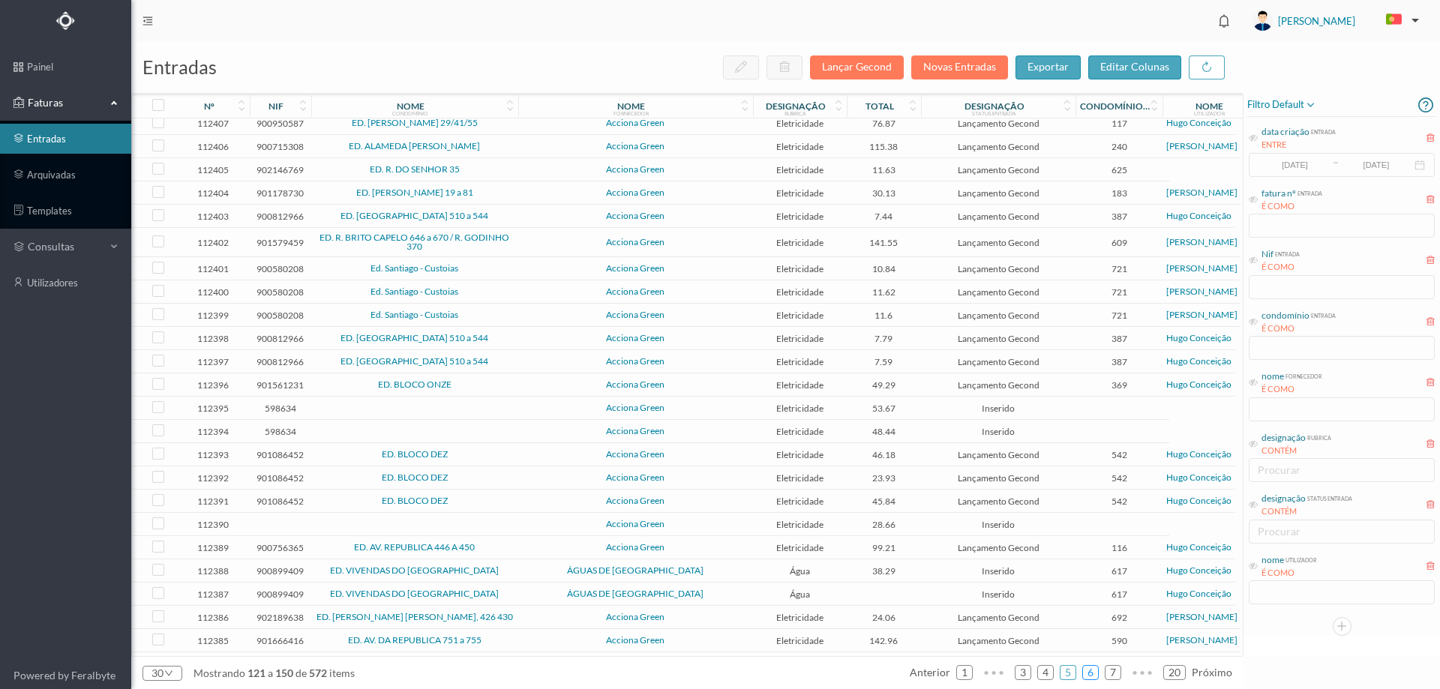
click at [1094, 674] on link "6" at bounding box center [1090, 673] width 15 height 23
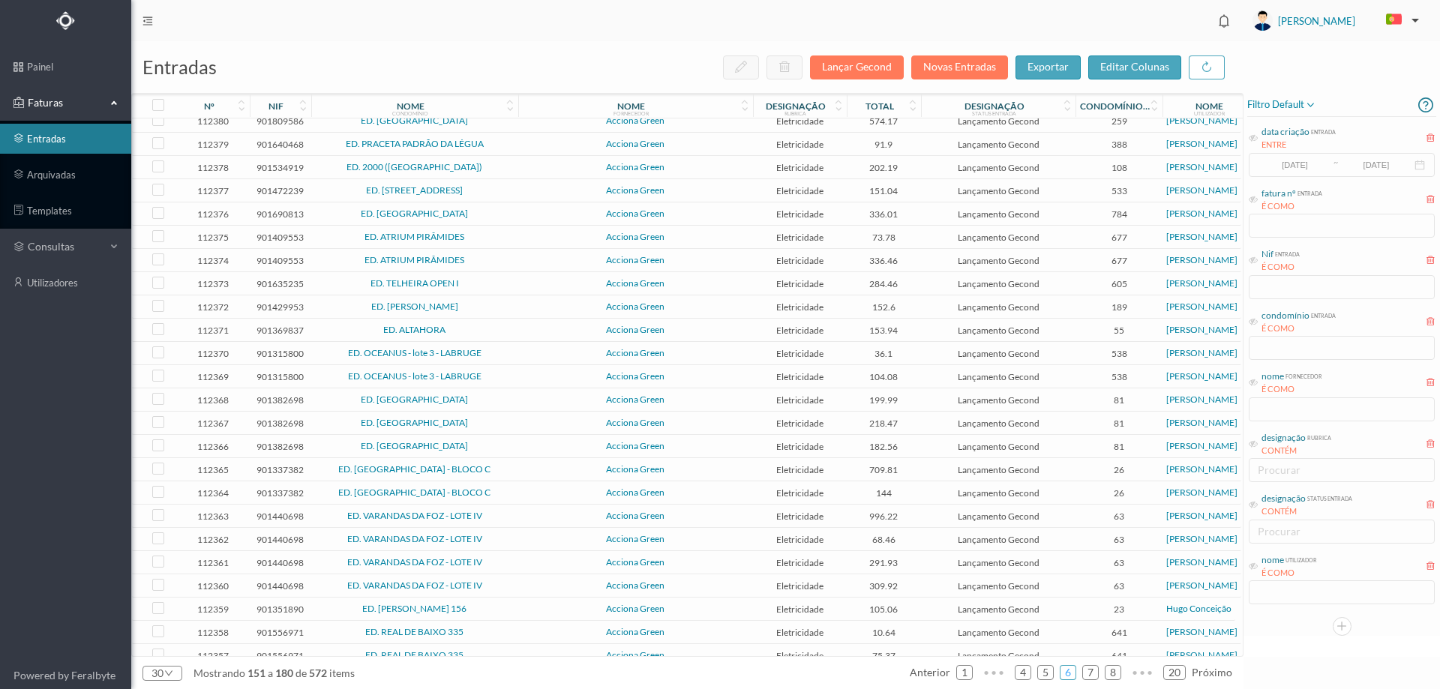
scroll to position [164, 0]
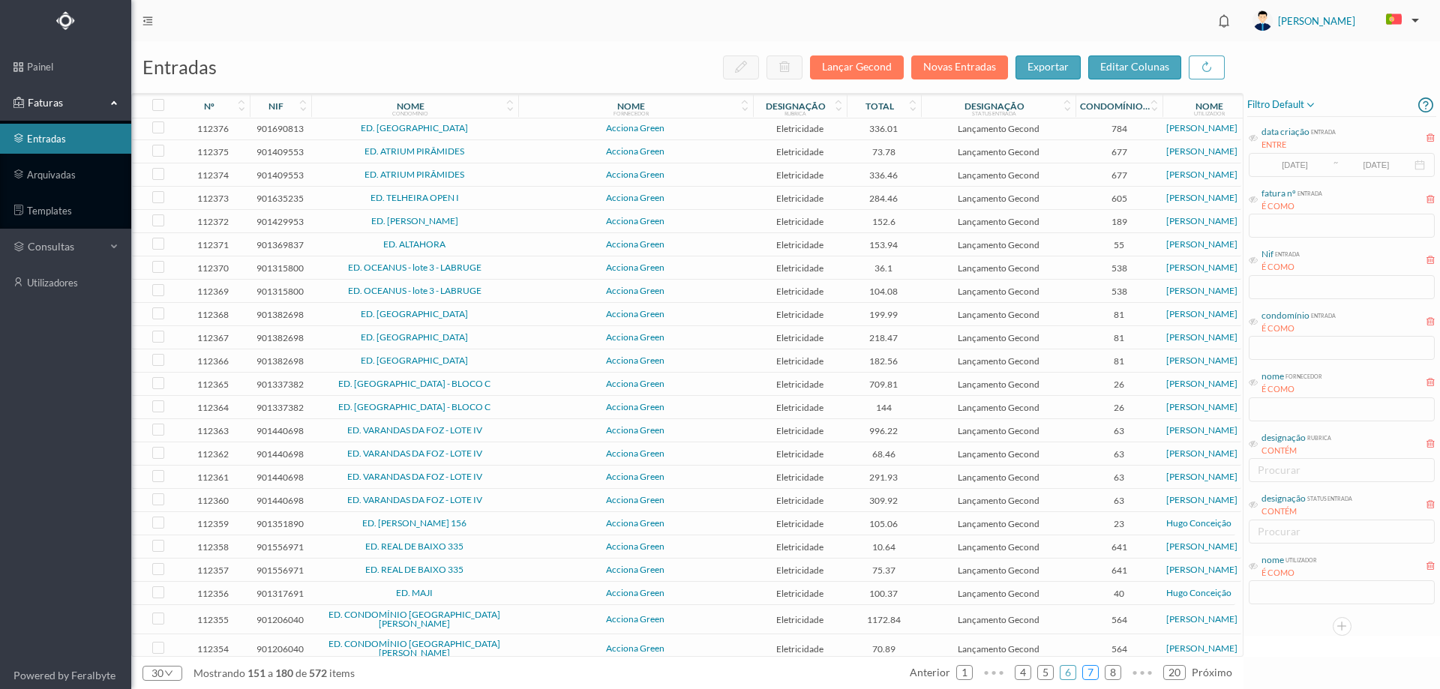
click at [1094, 677] on link "7" at bounding box center [1090, 673] width 15 height 23
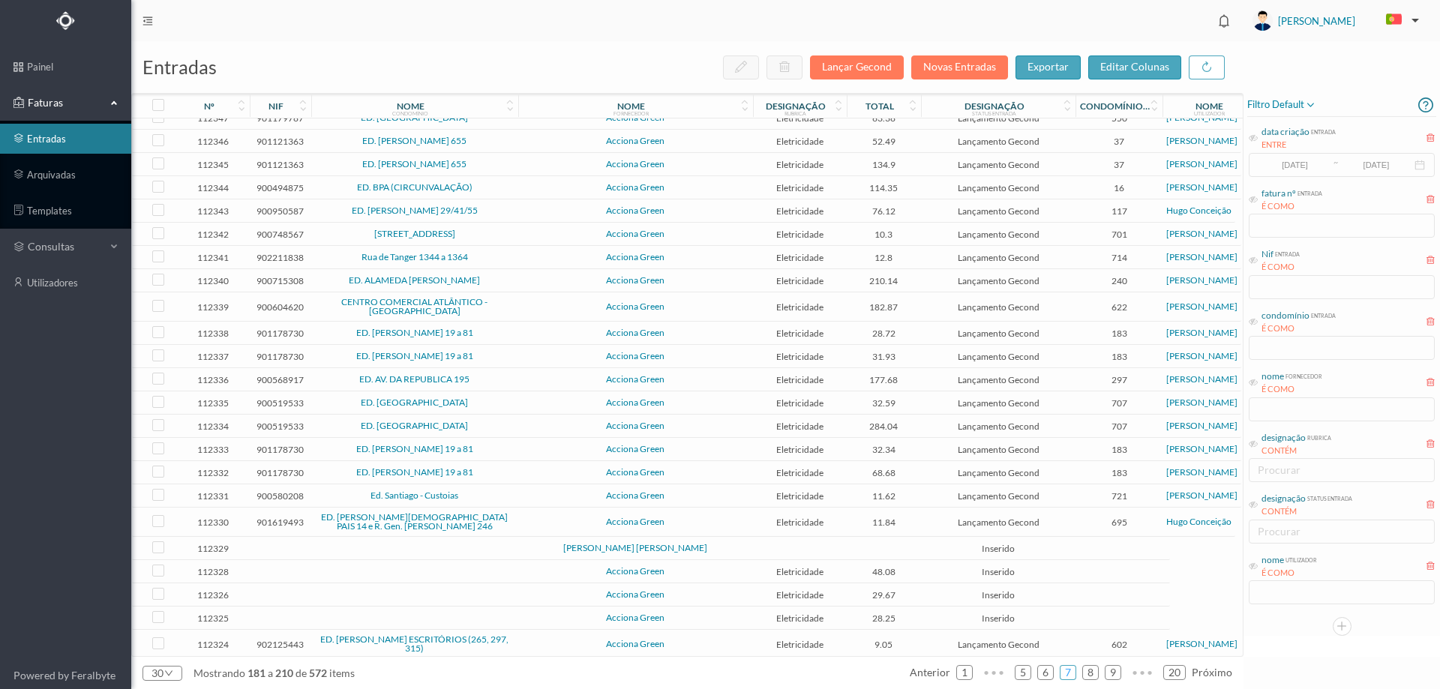
scroll to position [182, 0]
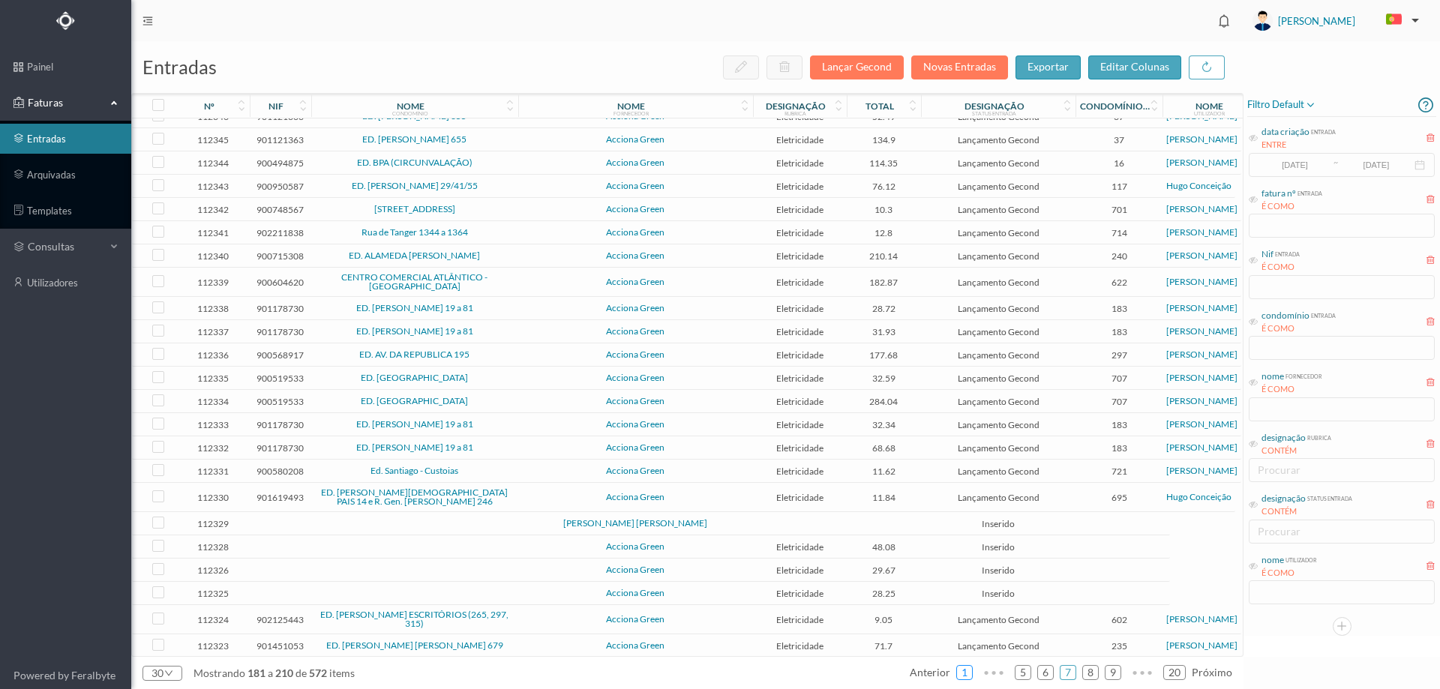
click at [959, 671] on link "1" at bounding box center [964, 673] width 15 height 23
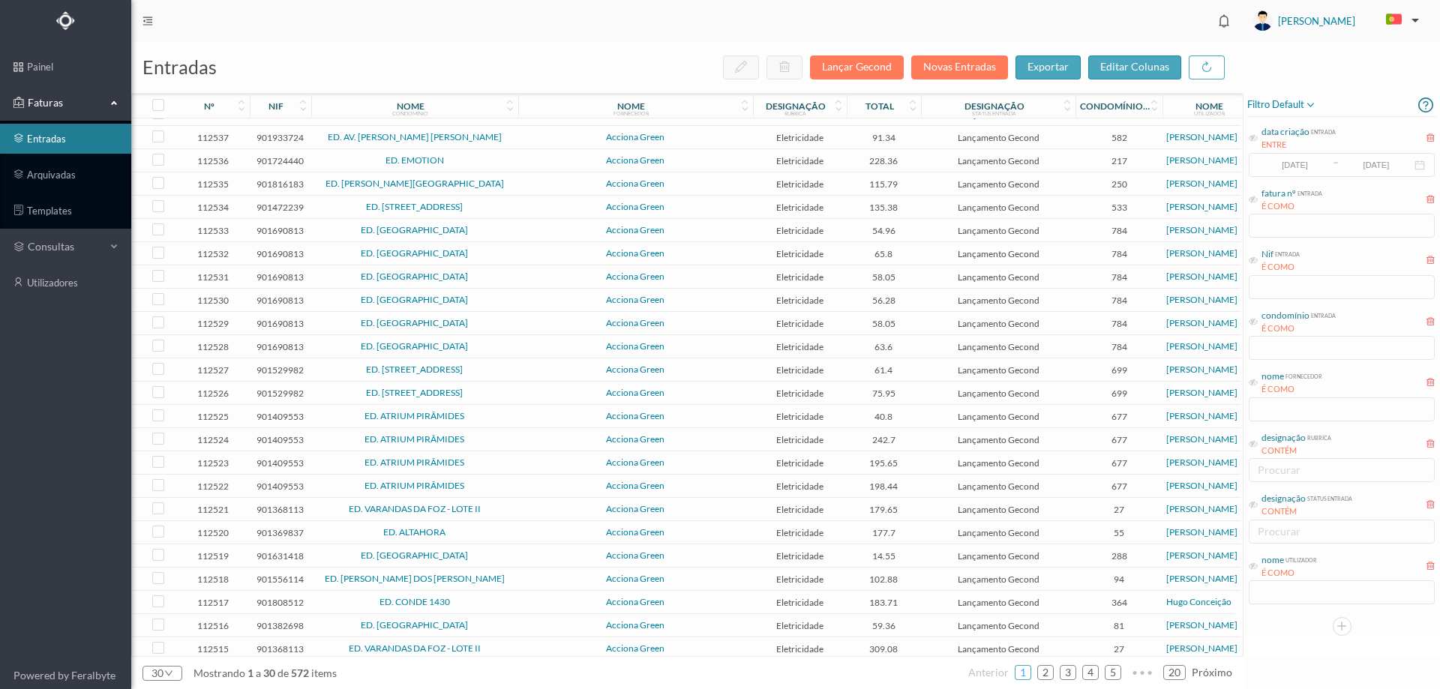
scroll to position [0, 0]
